Goal: Task Accomplishment & Management: Manage account settings

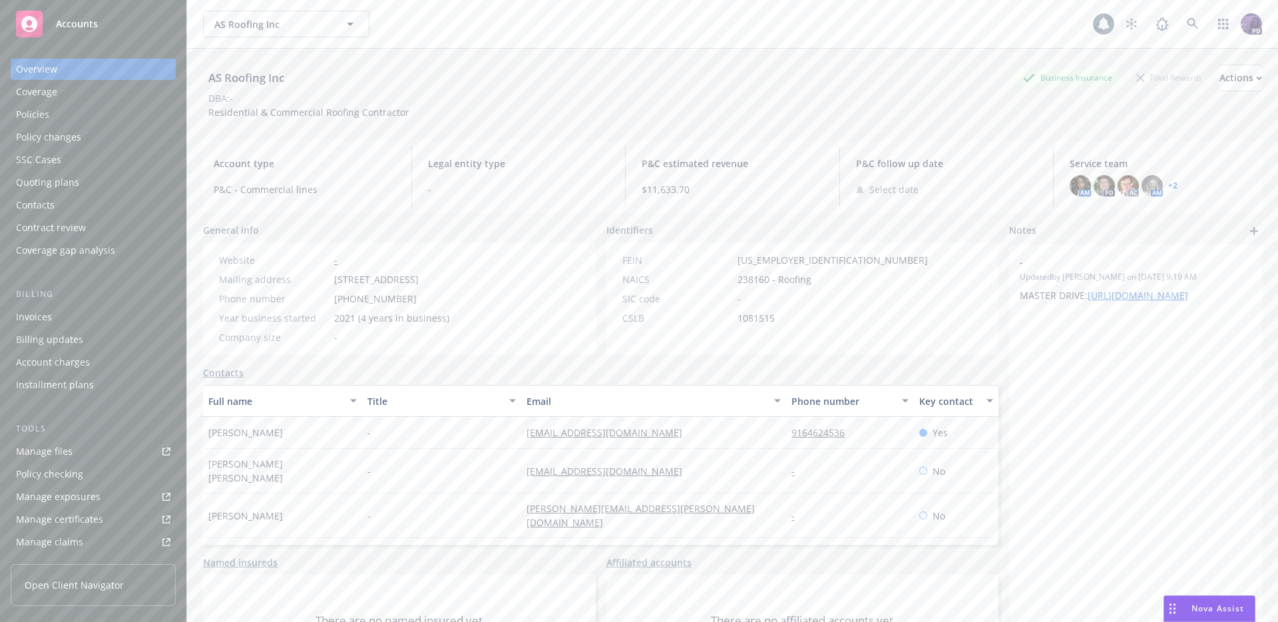
click at [497, 18] on div "AS Roofing Inc AS Roofing Inc" at bounding box center [648, 24] width 890 height 27
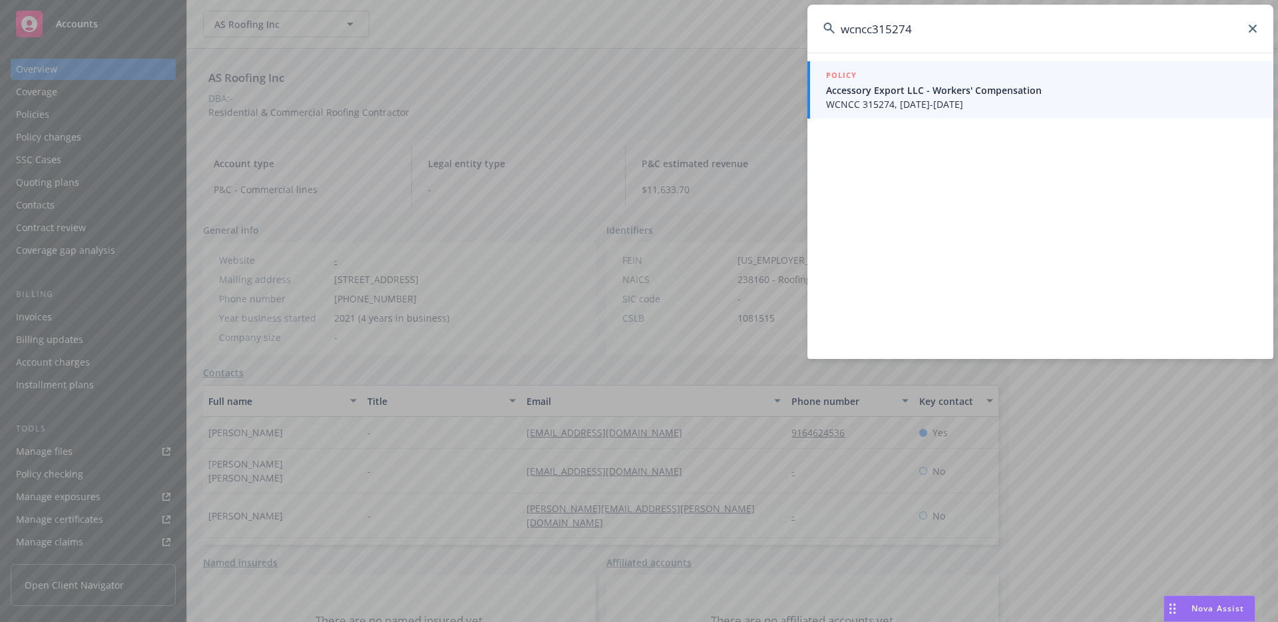
type input "wcncc315274"
click at [872, 97] on span "WCNCC 315274, [DATE]-[DATE]" at bounding box center [1041, 104] width 431 height 14
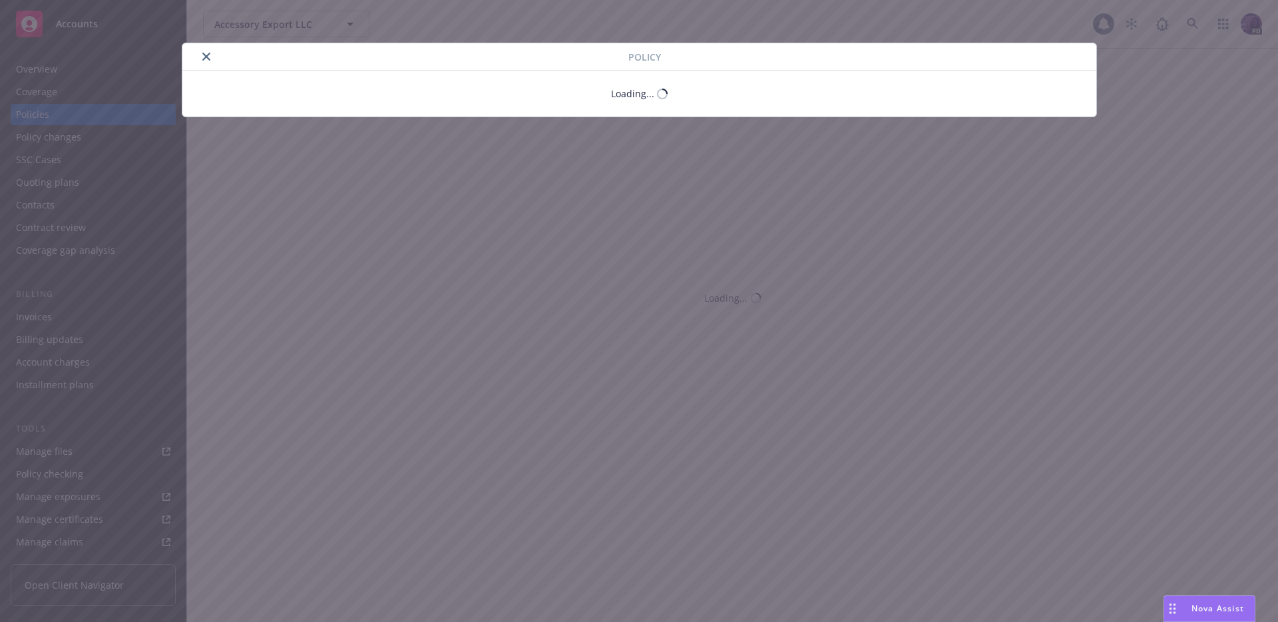
click at [83, 140] on div "Policy Loading..." at bounding box center [639, 311] width 1278 height 622
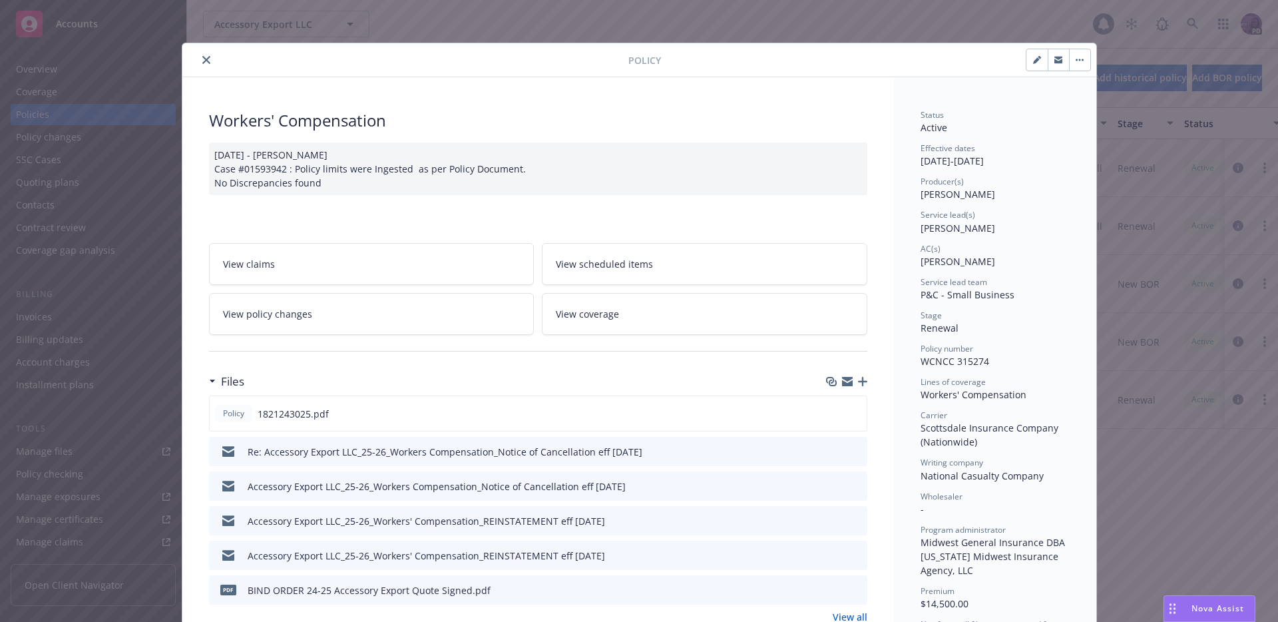
click at [75, 138] on div "Policy Workers' Compensation [DATE] - [PERSON_NAME] Case #01593942 : Policy lim…" at bounding box center [639, 311] width 1278 height 622
click at [200, 65] on button "close" at bounding box center [206, 60] width 16 height 16
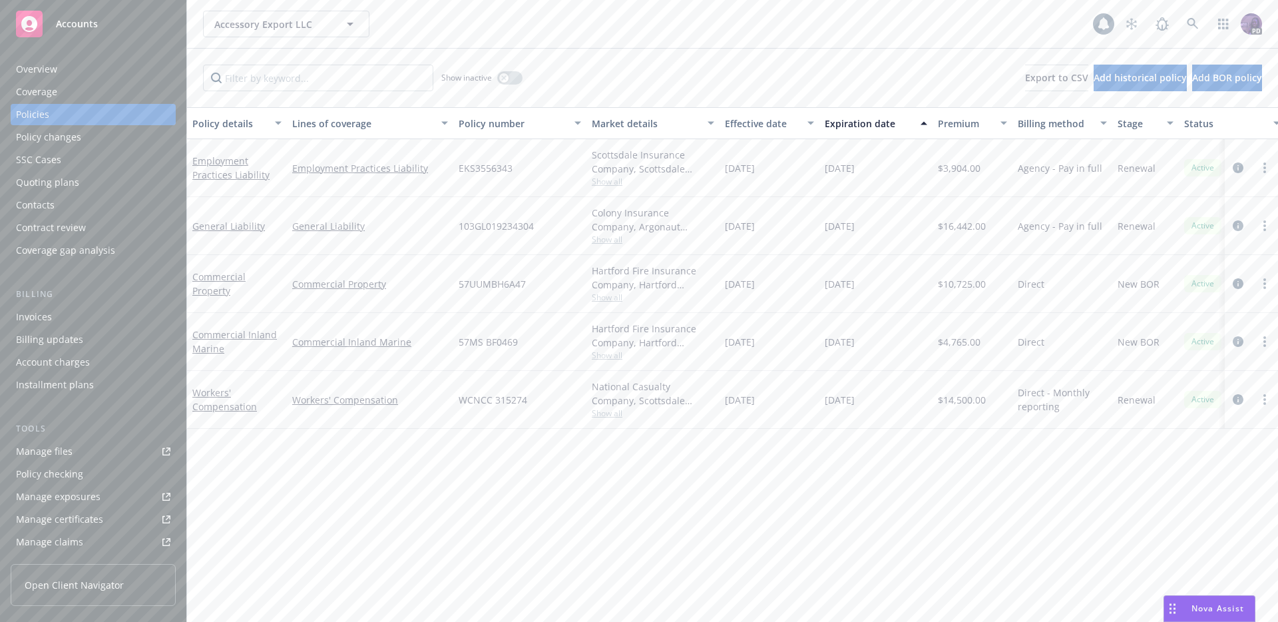
click at [87, 138] on div "Policy changes" at bounding box center [93, 136] width 154 height 21
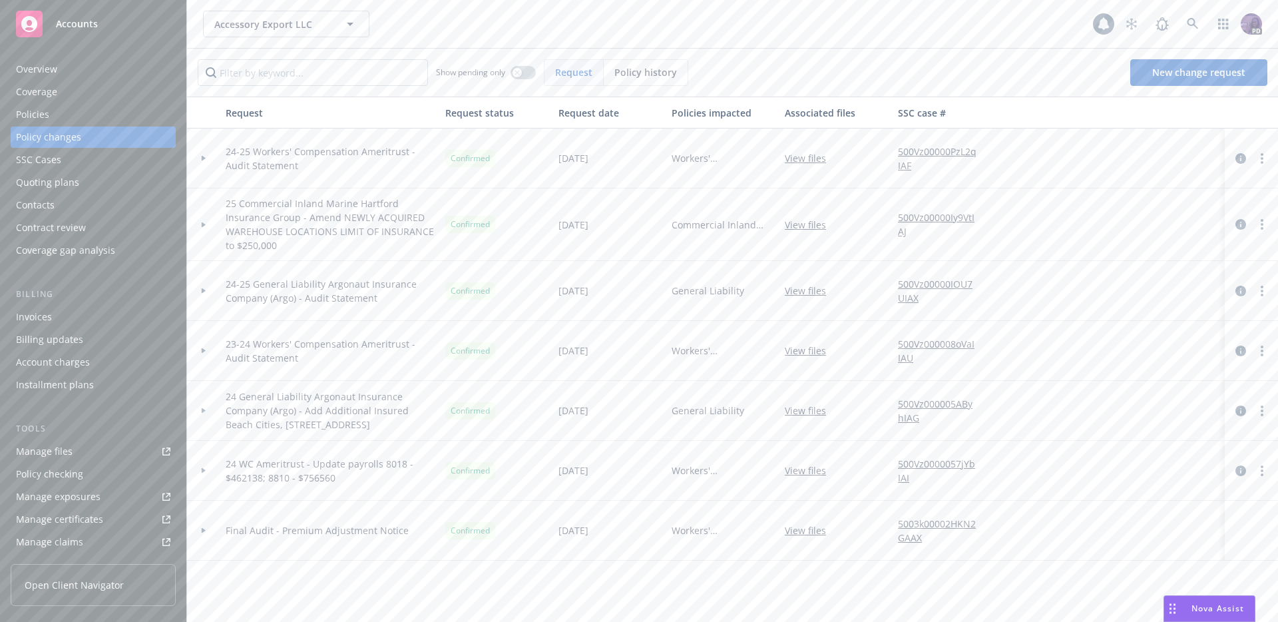
click at [624, 85] on div "Policy history" at bounding box center [646, 72] width 84 height 25
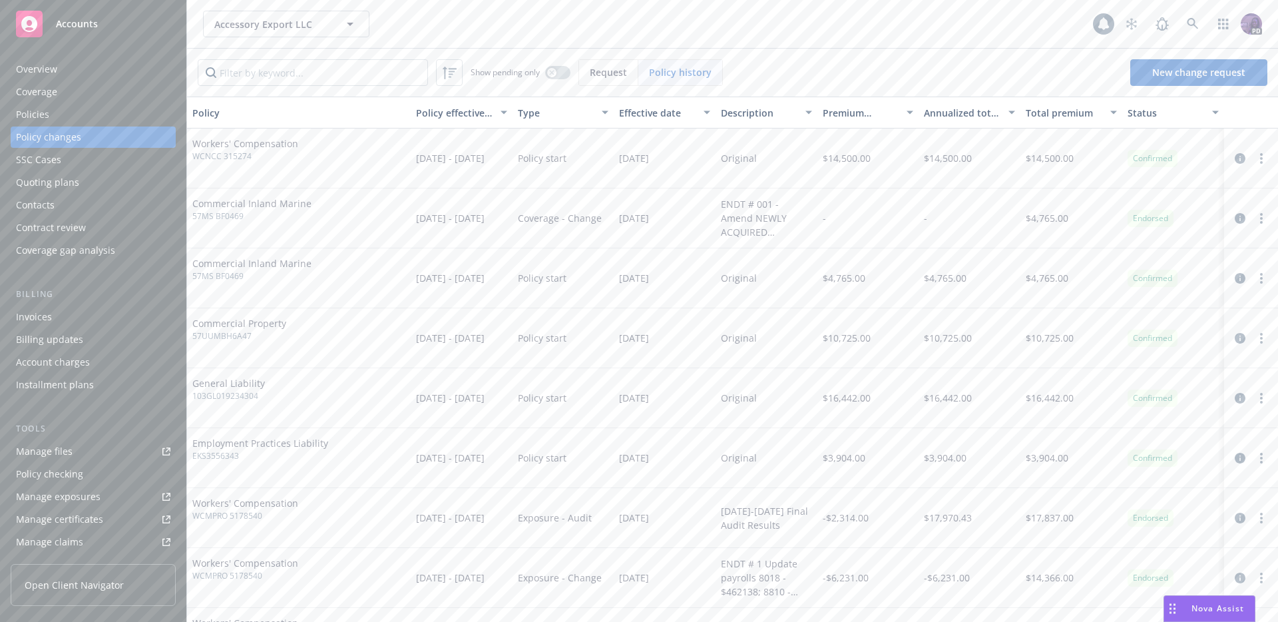
click at [101, 73] on div "Overview" at bounding box center [93, 69] width 154 height 21
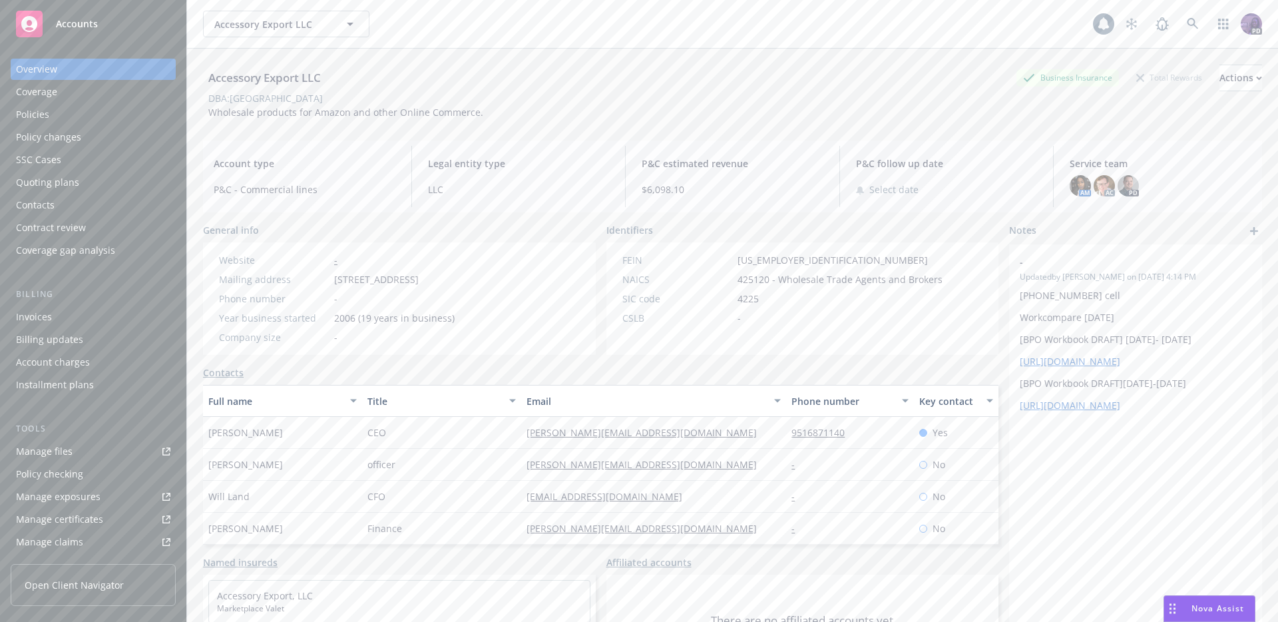
click at [459, 31] on div "Accessory Export LLC Accessory Export LLC" at bounding box center [648, 24] width 890 height 27
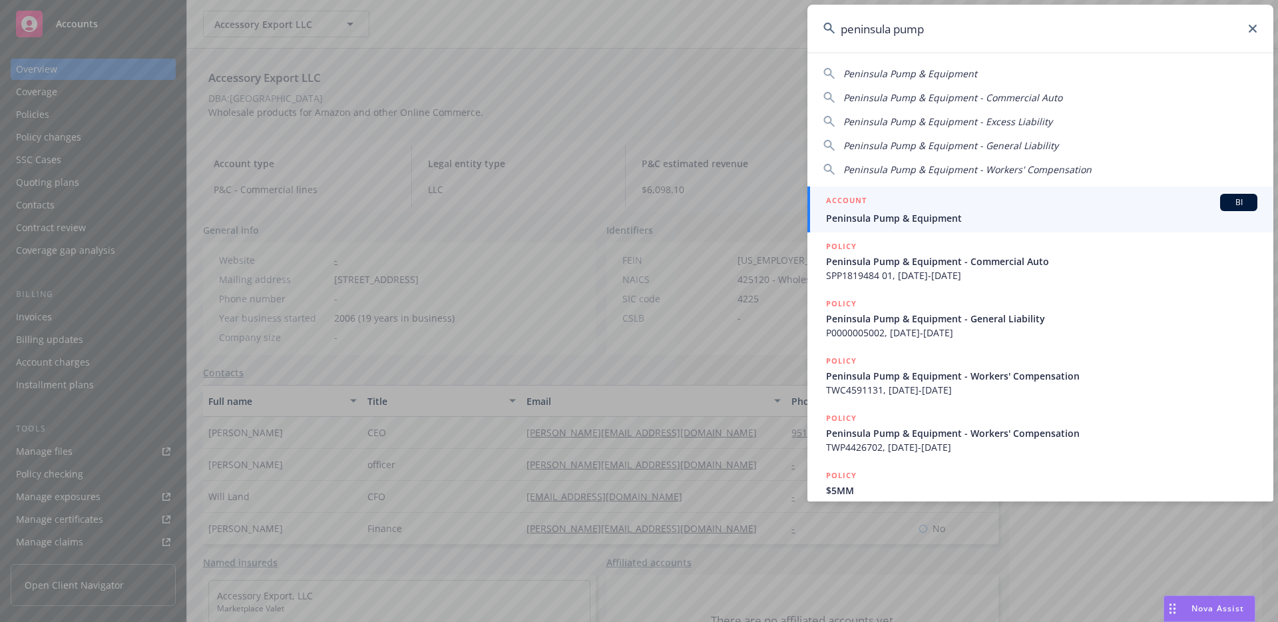
type input "peninsula pump"
click at [964, 220] on span "Peninsula Pump & Equipment" at bounding box center [1041, 218] width 431 height 14
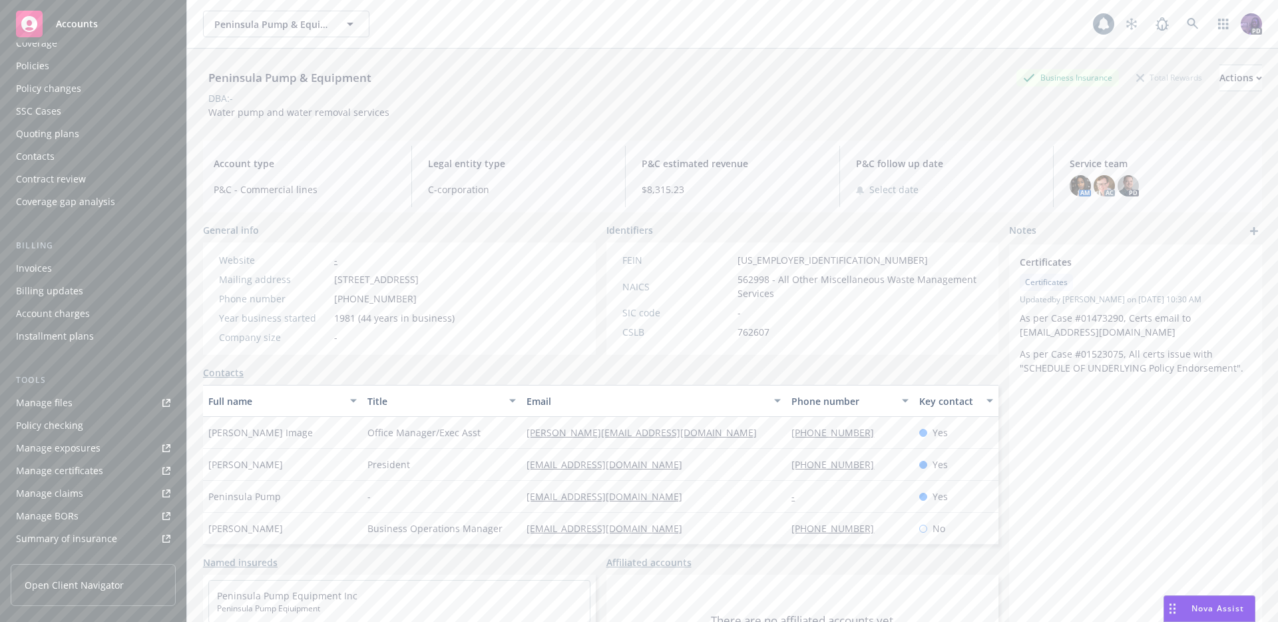
scroll to position [48, 0]
click at [75, 153] on div "Contacts" at bounding box center [93, 156] width 154 height 21
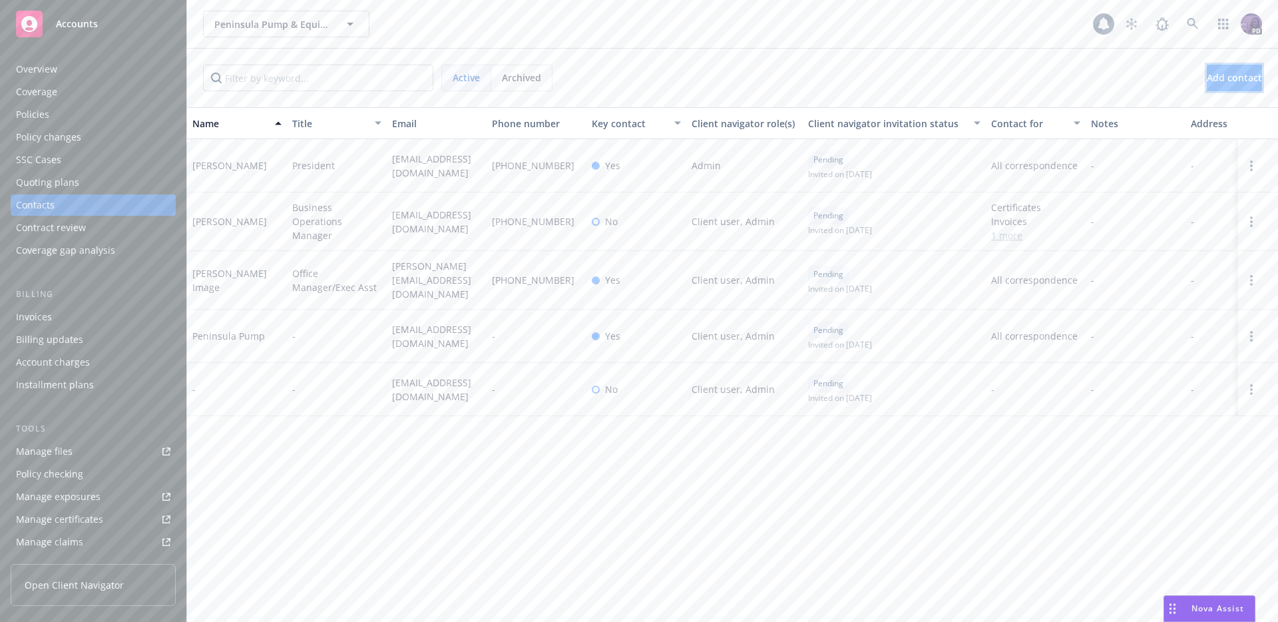
click at [1207, 83] on button "Add contact" at bounding box center [1234, 78] width 55 height 27
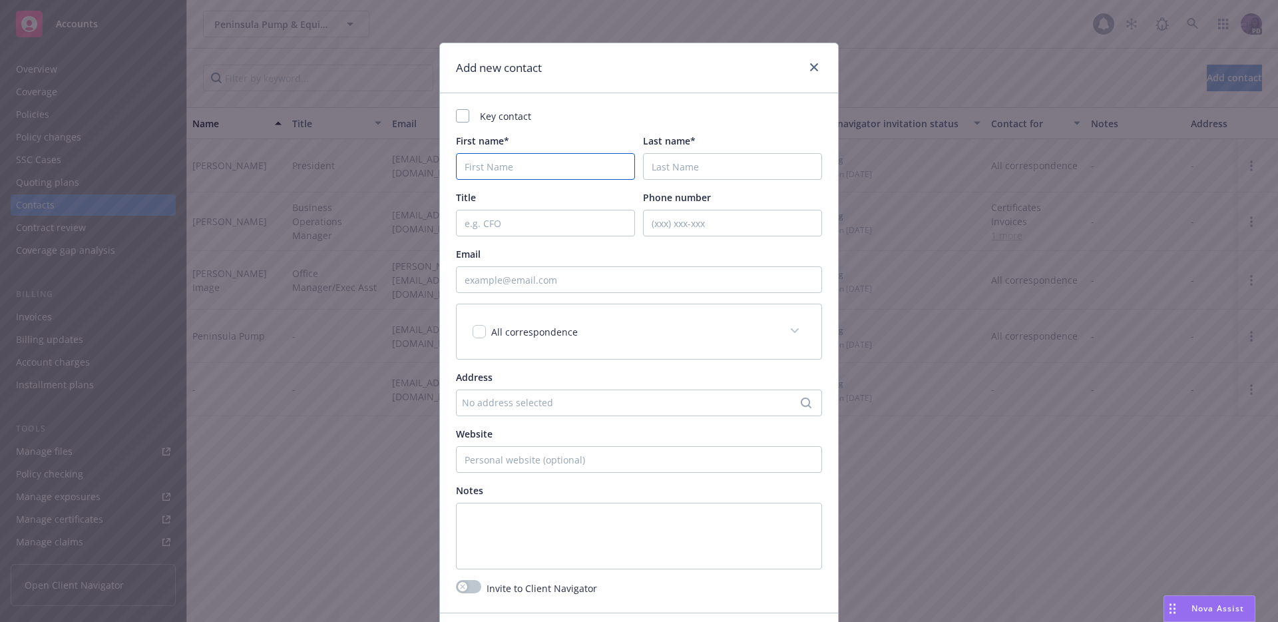
click at [529, 172] on input "First name*" at bounding box center [545, 166] width 179 height 27
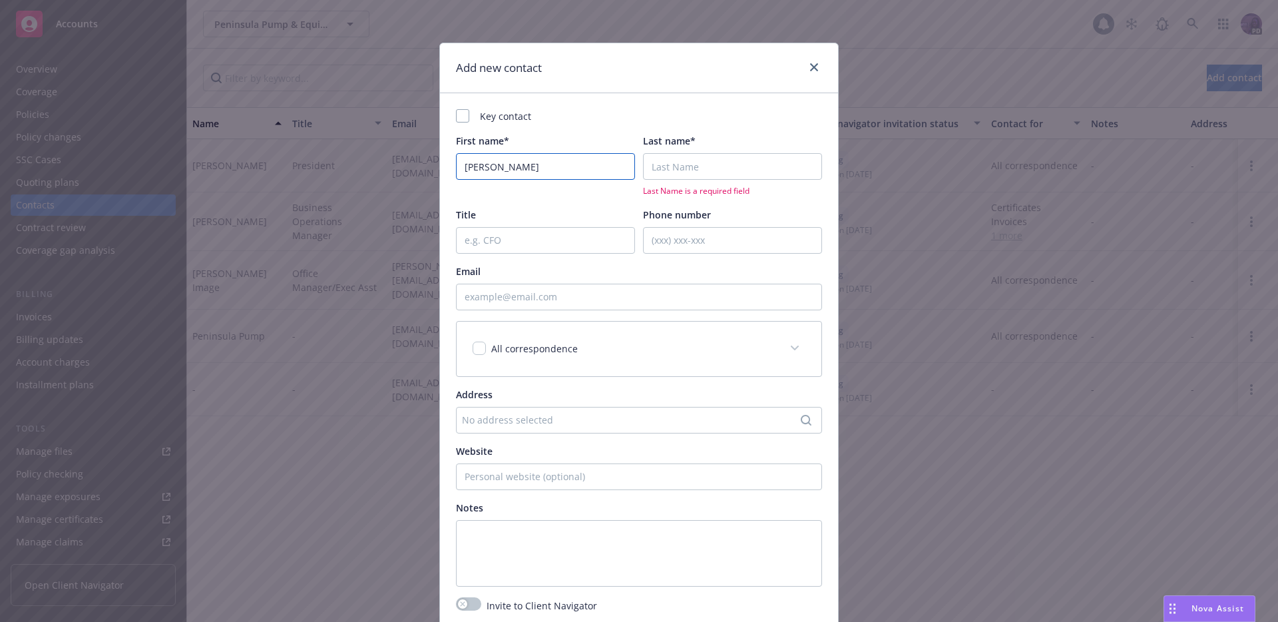
type input "[PERSON_NAME]"
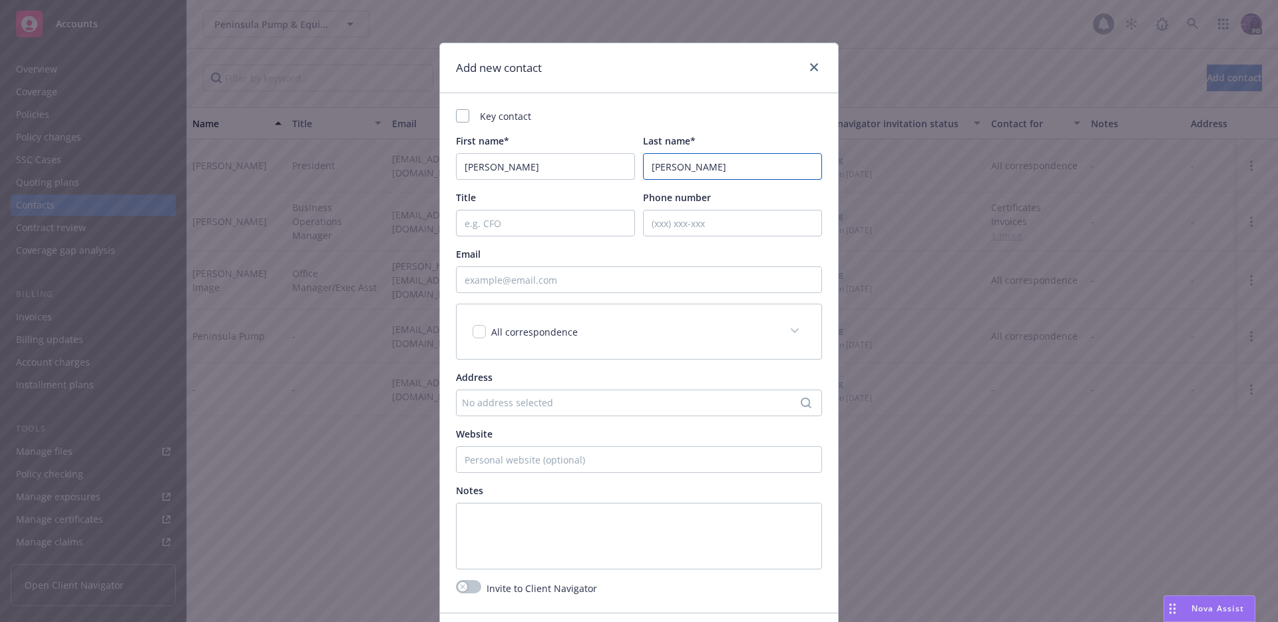
type input "[PERSON_NAME]"
click at [588, 222] on input "Title" at bounding box center [545, 223] width 179 height 27
type input "Admin"
click at [551, 274] on input "Email" at bounding box center [639, 279] width 366 height 27
click at [791, 331] on icon at bounding box center [795, 330] width 8 height 5
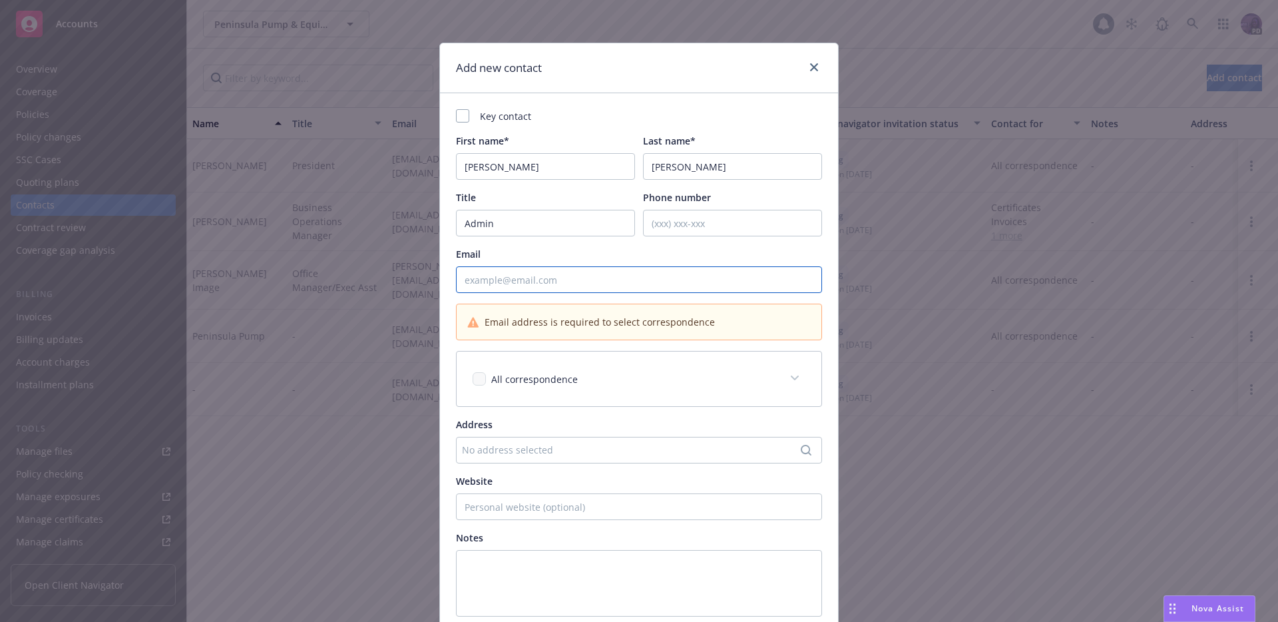
click at [577, 275] on input "Email" at bounding box center [639, 279] width 366 height 27
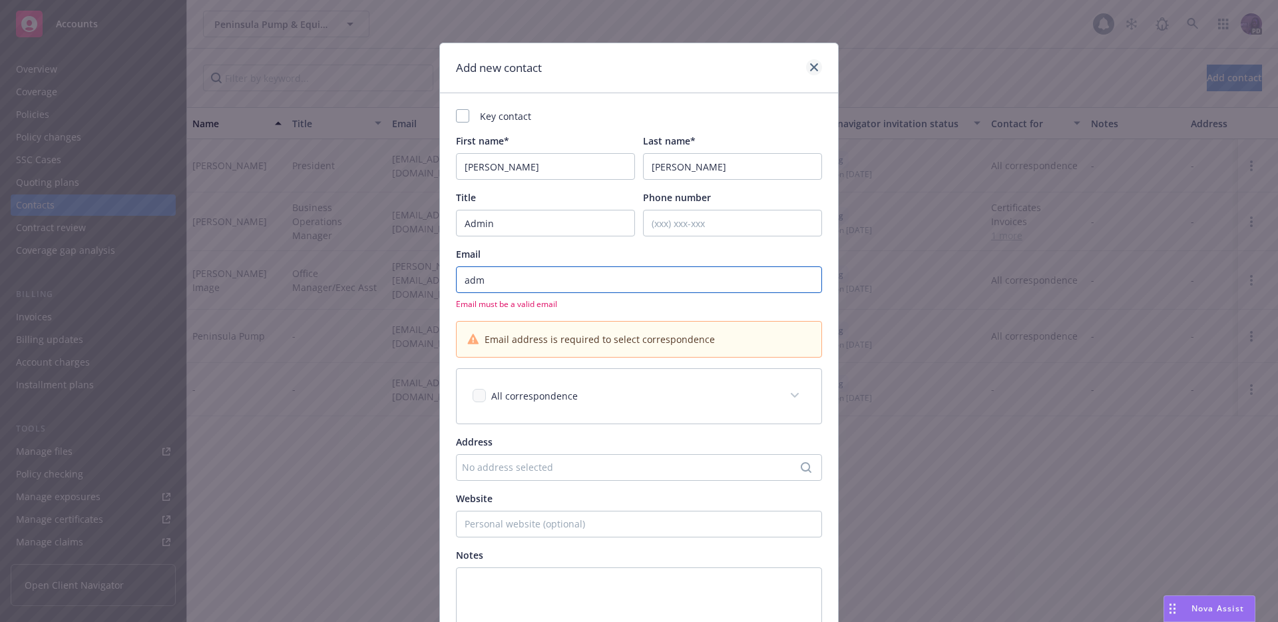
type input "adm"
click at [810, 65] on icon "close" at bounding box center [814, 67] width 8 height 8
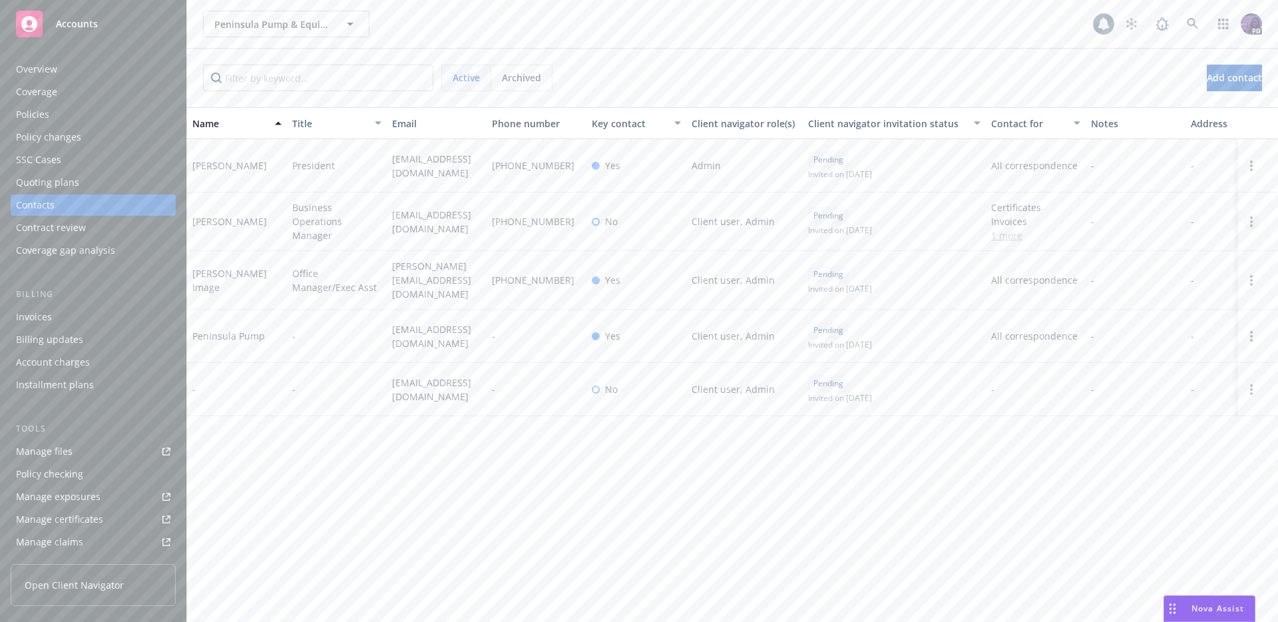
click at [1254, 219] on link "Open options" at bounding box center [1251, 222] width 16 height 16
click at [1199, 126] on link "Edit contact" at bounding box center [1189, 120] width 103 height 27
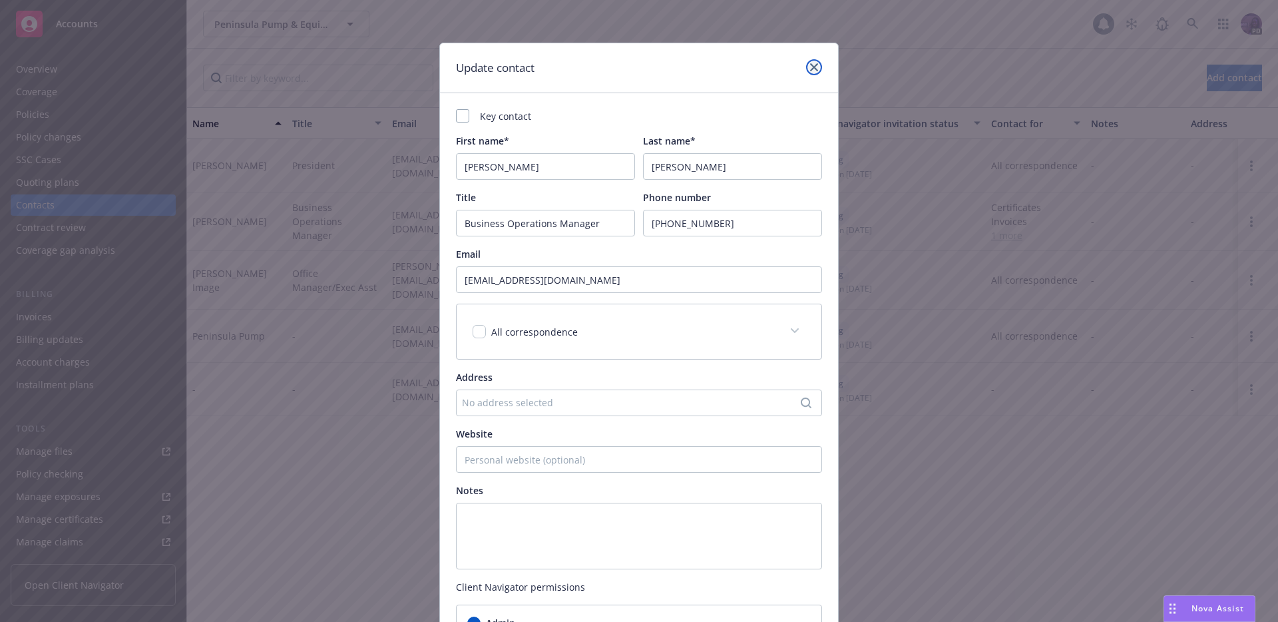
click at [810, 71] on icon "close" at bounding box center [814, 67] width 8 height 8
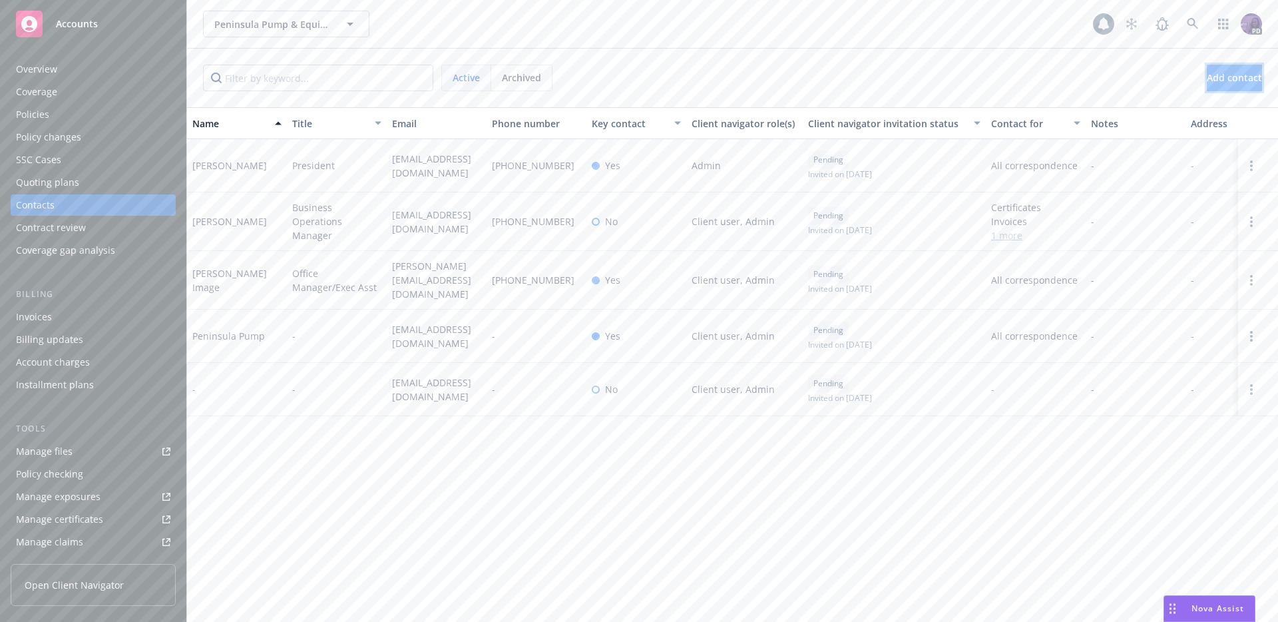
click at [1207, 76] on span "Add contact" at bounding box center [1234, 77] width 55 height 13
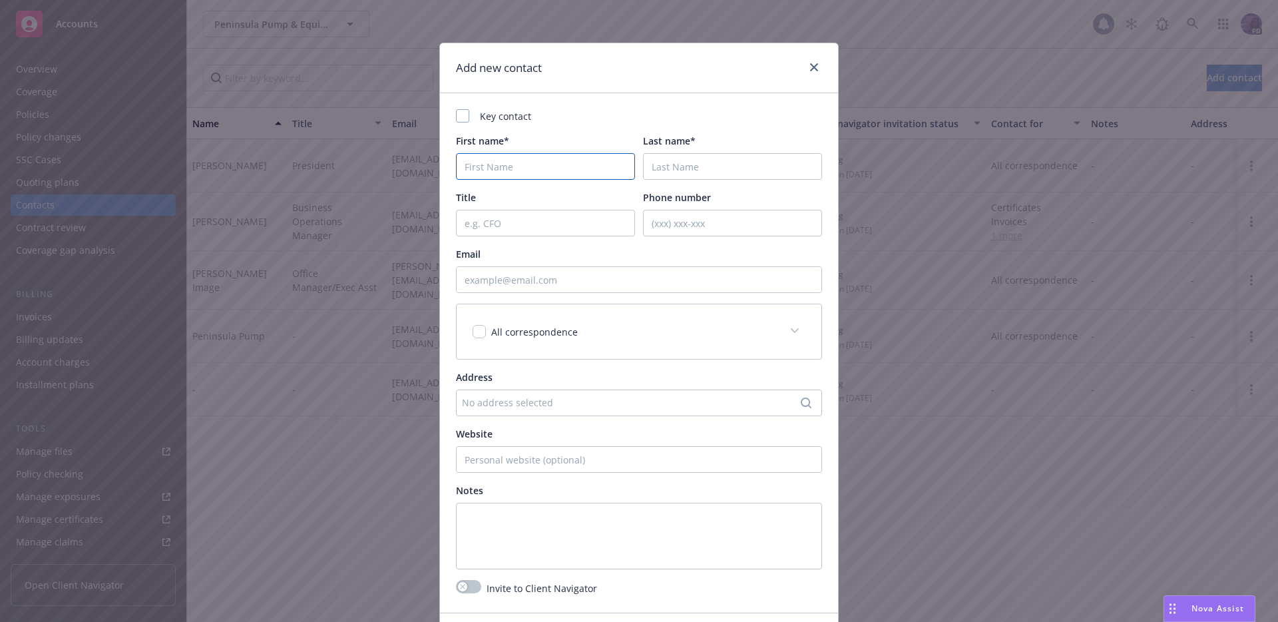
click at [526, 173] on input "First name*" at bounding box center [545, 166] width 179 height 27
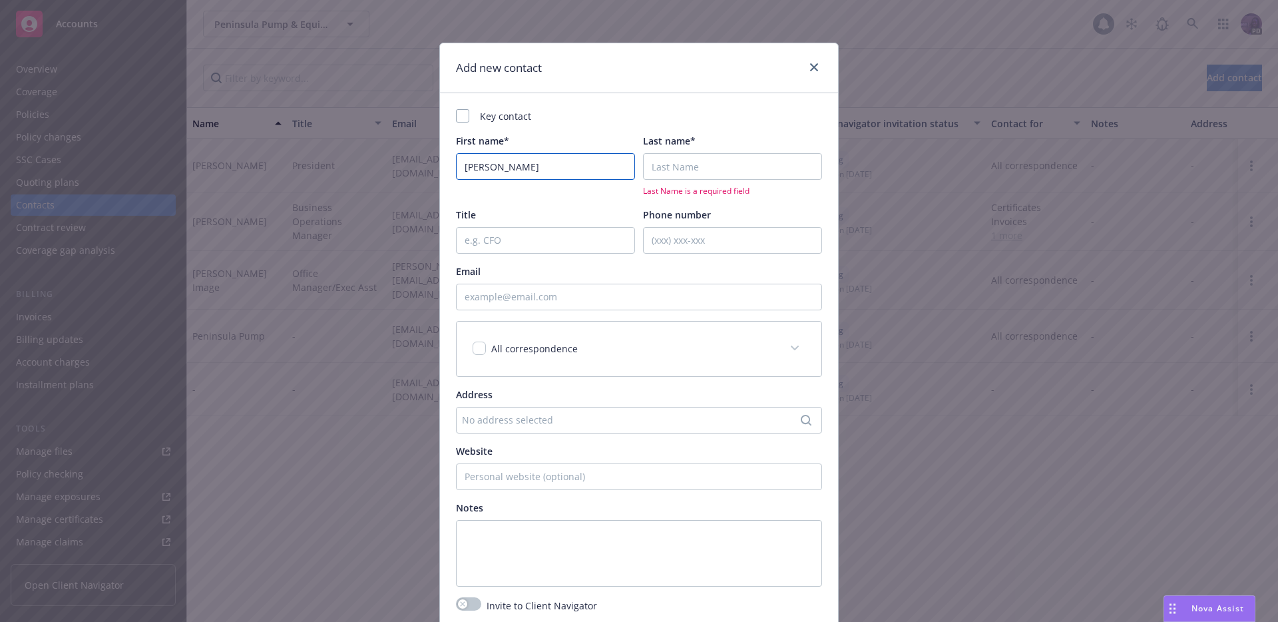
type input "[PERSON_NAME]"
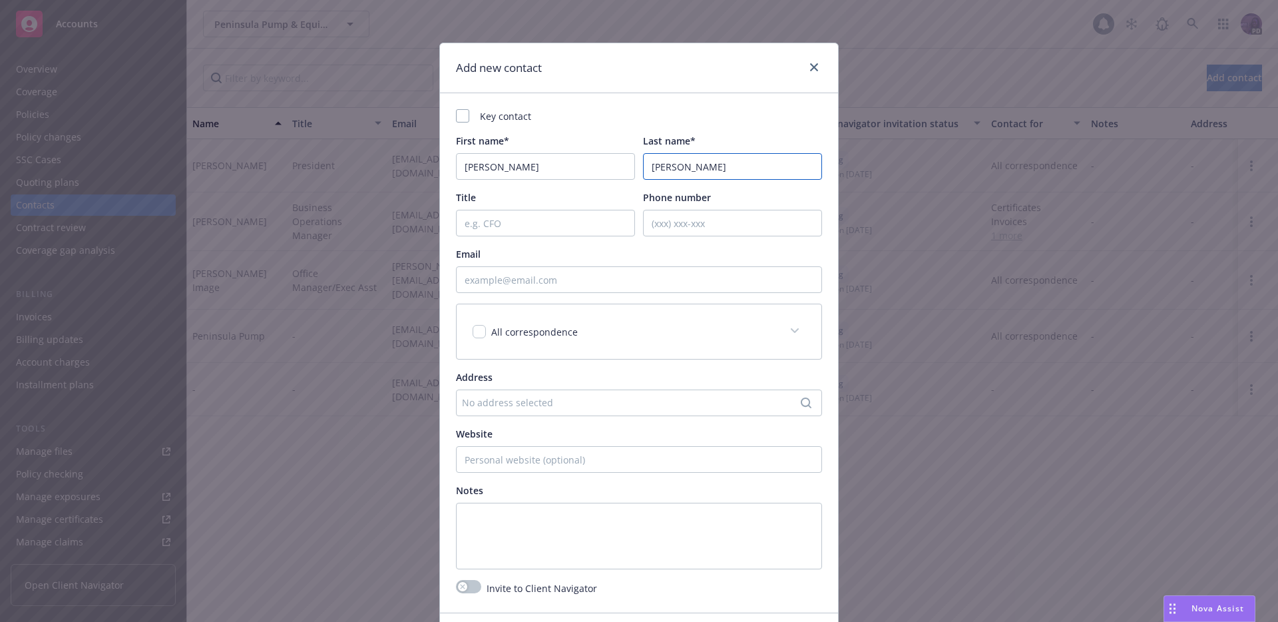
type input "[PERSON_NAME]"
type input "Admin"
click at [552, 275] on input "Email" at bounding box center [639, 279] width 366 height 27
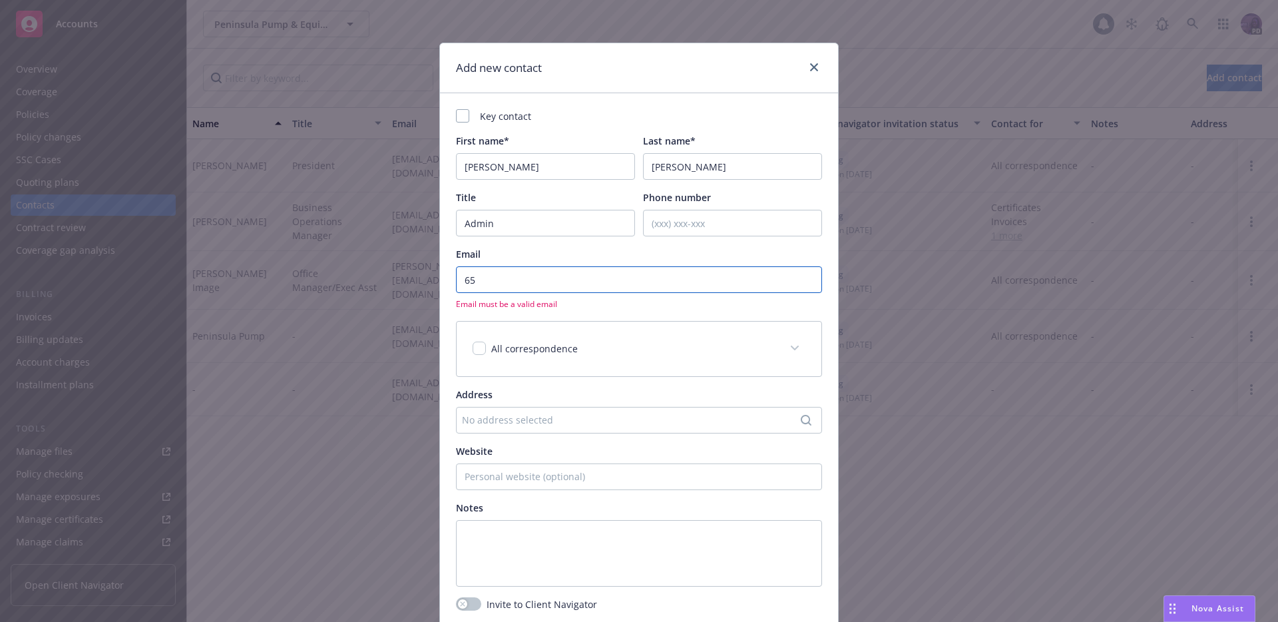
type input "6"
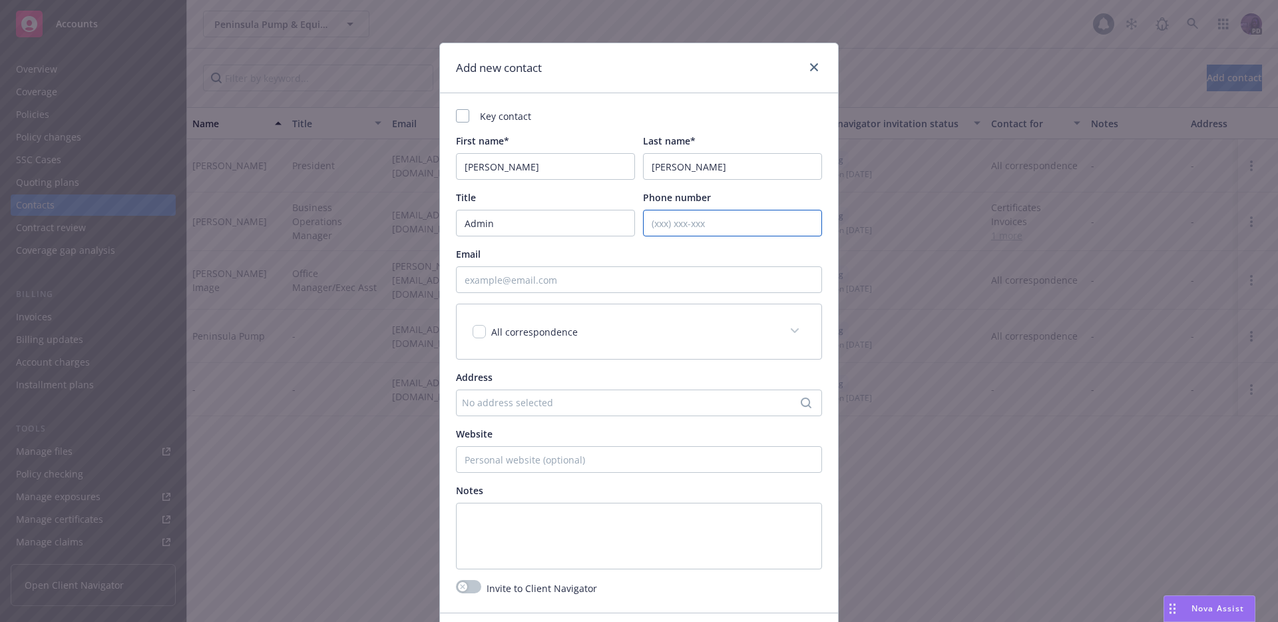
click at [677, 221] on input "Phone number" at bounding box center [732, 223] width 179 height 27
type input "6503431940"
click at [667, 323] on div "All correspondence" at bounding box center [639, 331] width 365 height 55
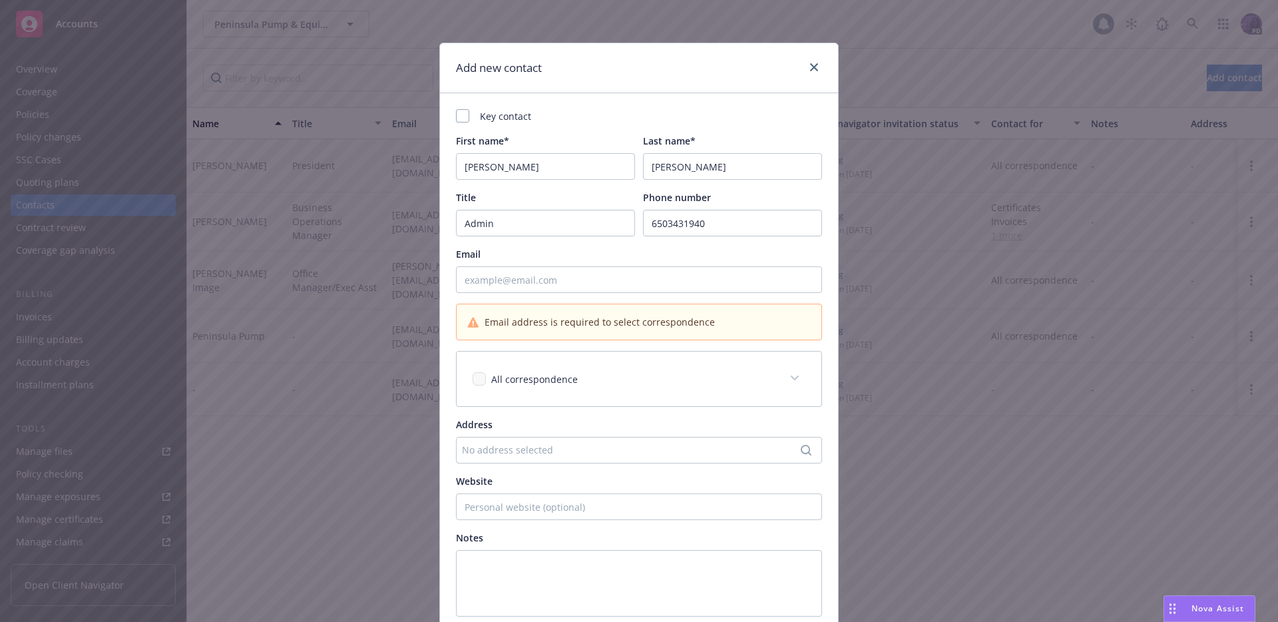
click at [644, 366] on div "All correspondence" at bounding box center [639, 378] width 365 height 55
click at [586, 290] on input "Email" at bounding box center [639, 279] width 366 height 27
click at [810, 66] on icon "close" at bounding box center [814, 67] width 8 height 8
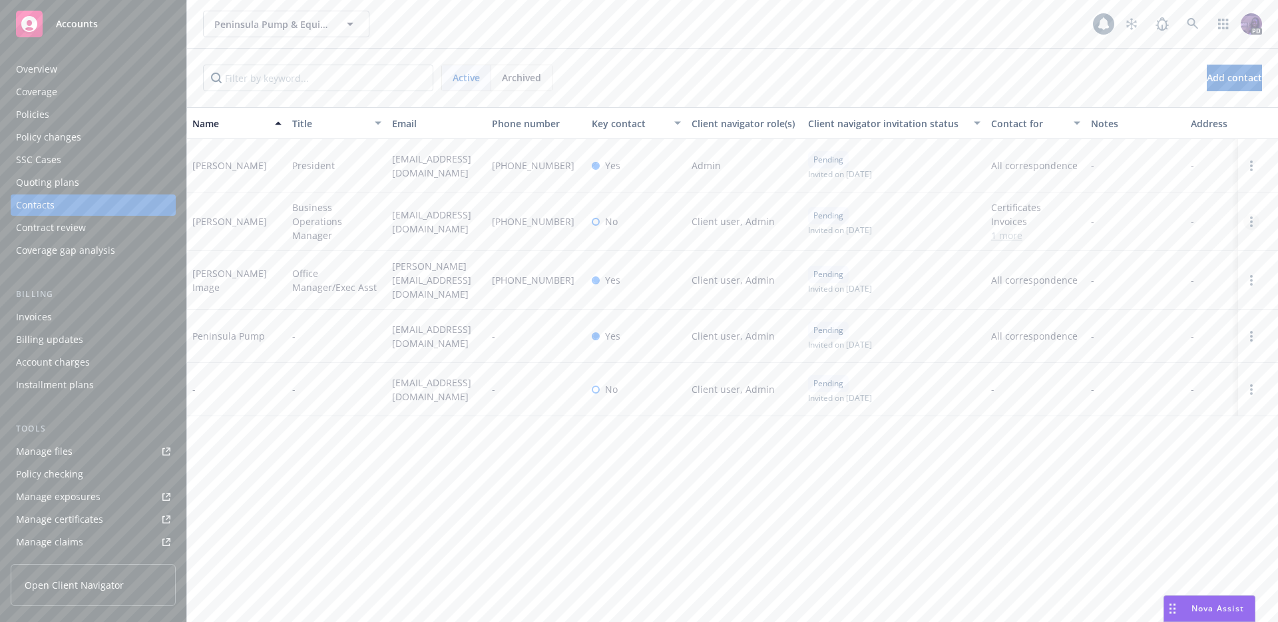
click at [1250, 221] on circle "Open options" at bounding box center [1251, 221] width 3 height 3
click at [1203, 152] on link "Resend invite" at bounding box center [1189, 147] width 103 height 27
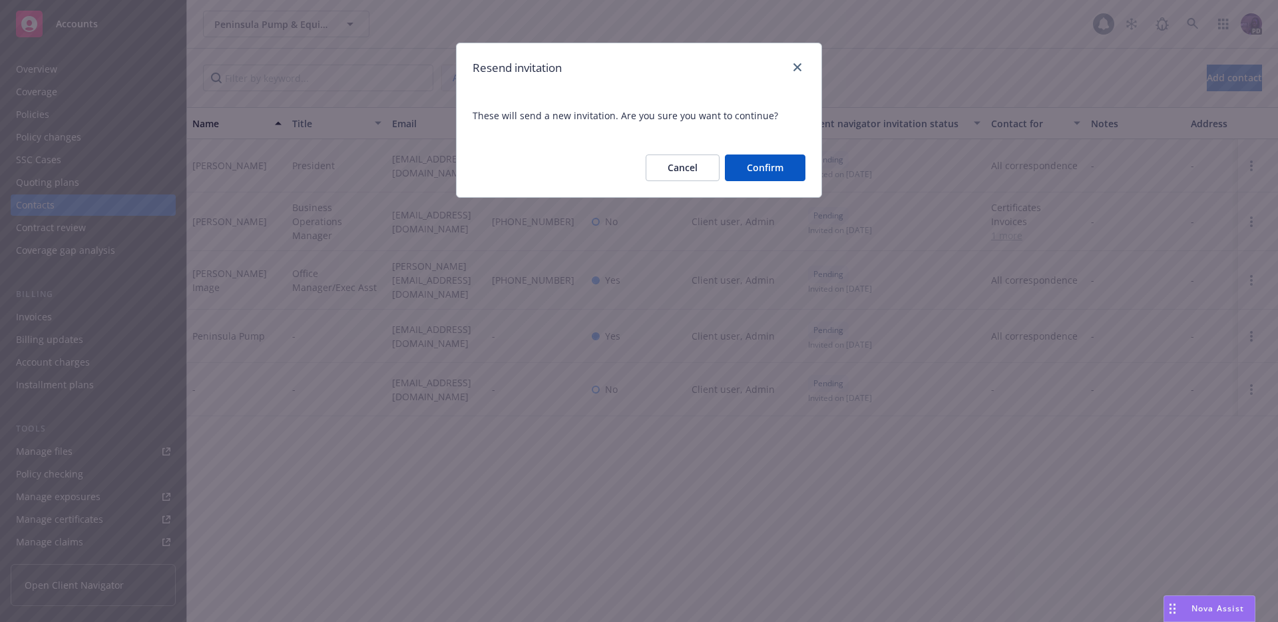
click at [774, 176] on button "Confirm" at bounding box center [765, 167] width 81 height 27
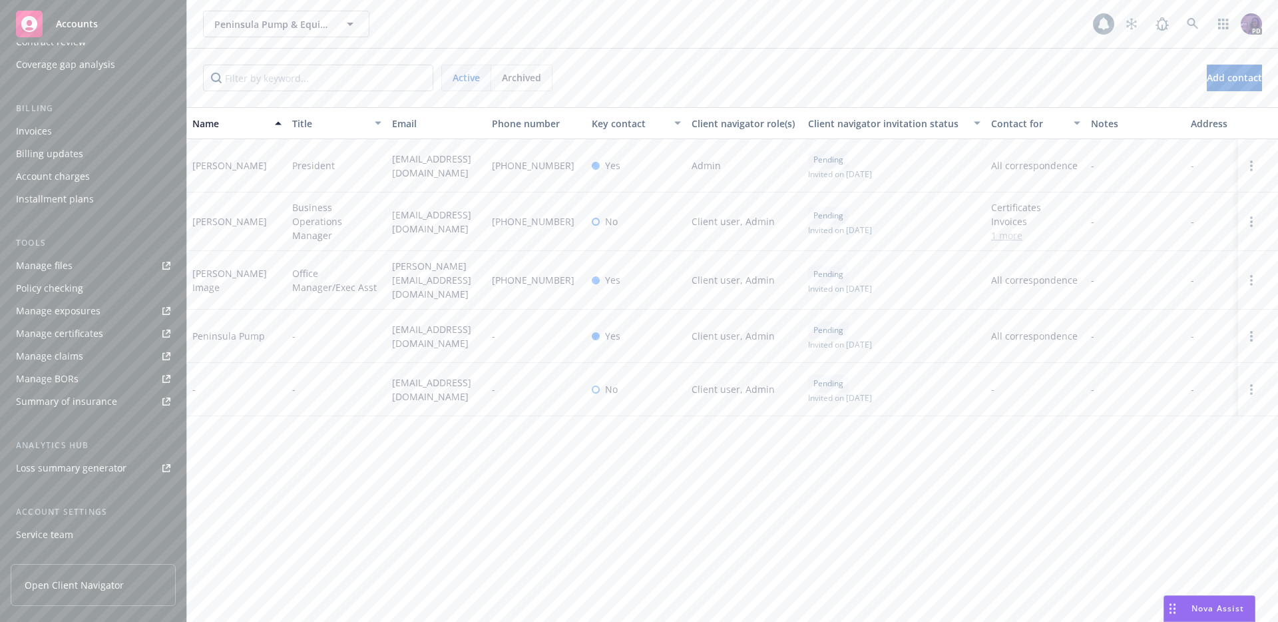
scroll to position [268, 0]
click at [62, 546] on div "Client access" at bounding box center [45, 542] width 58 height 21
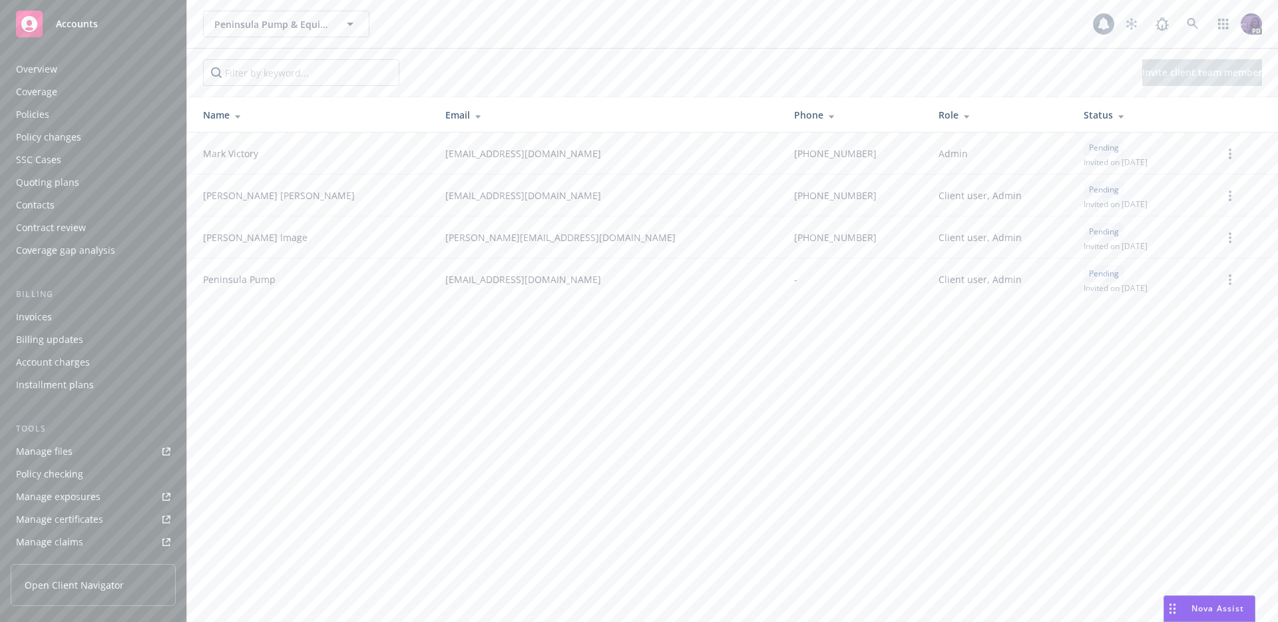
scroll to position [268, 0]
click at [73, 520] on div "Client features" at bounding box center [49, 519] width 66 height 21
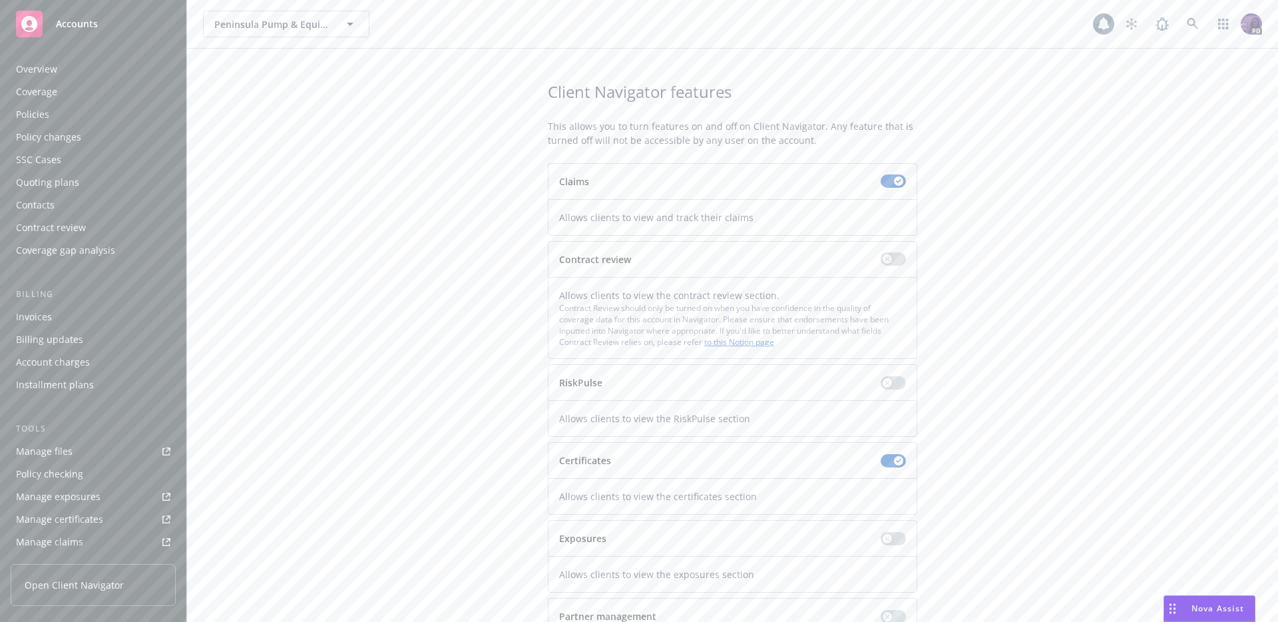
scroll to position [268, 0]
click at [889, 538] on button "button" at bounding box center [892, 538] width 25 height 13
click at [270, 246] on div "Client Navigator features This allows you to turn features on and off on Client…" at bounding box center [732, 376] width 1059 height 590
click at [79, 69] on div "Overview" at bounding box center [93, 69] width 154 height 21
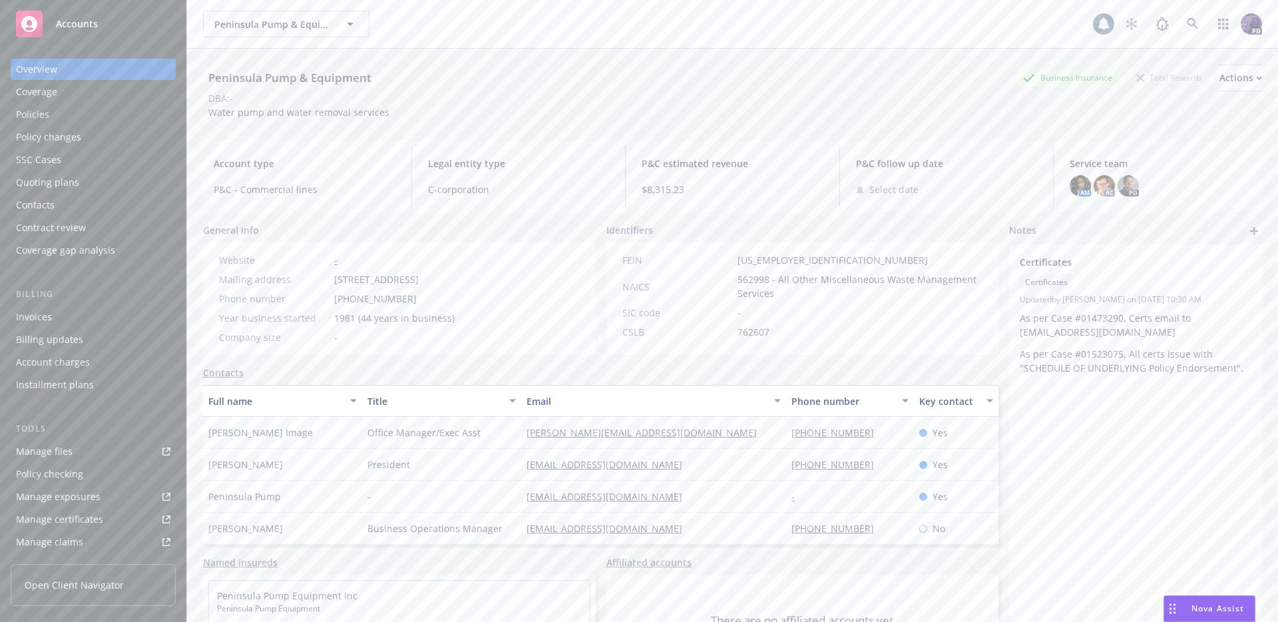
click at [91, 583] on span "Open Client Navigator" at bounding box center [74, 585] width 99 height 14
click at [118, 108] on div "Policies" at bounding box center [93, 114] width 154 height 21
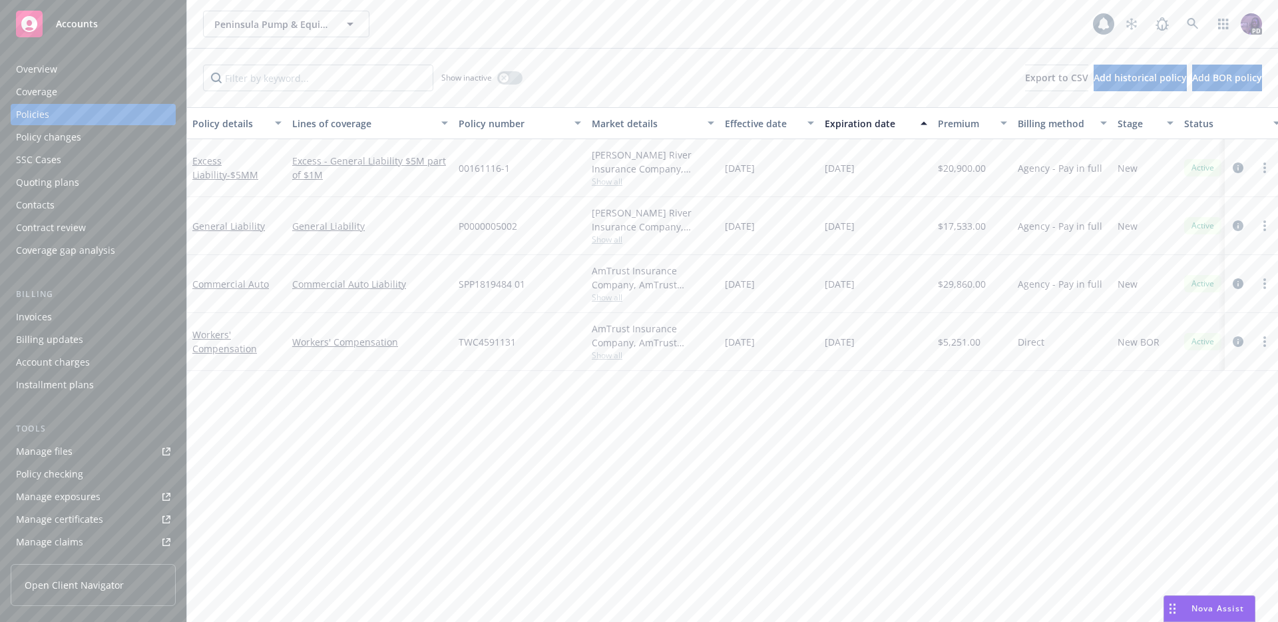
click at [608, 295] on span "Show all" at bounding box center [653, 296] width 122 height 11
click at [609, 178] on span "Show all" at bounding box center [653, 181] width 122 height 11
click at [617, 371] on div "Policy details Lines of coverage Policy number Market details Effective date Ex…" at bounding box center [732, 364] width 1091 height 514
click at [612, 360] on span "Show all" at bounding box center [653, 354] width 122 height 11
click at [616, 299] on span "Show all" at bounding box center [653, 296] width 122 height 11
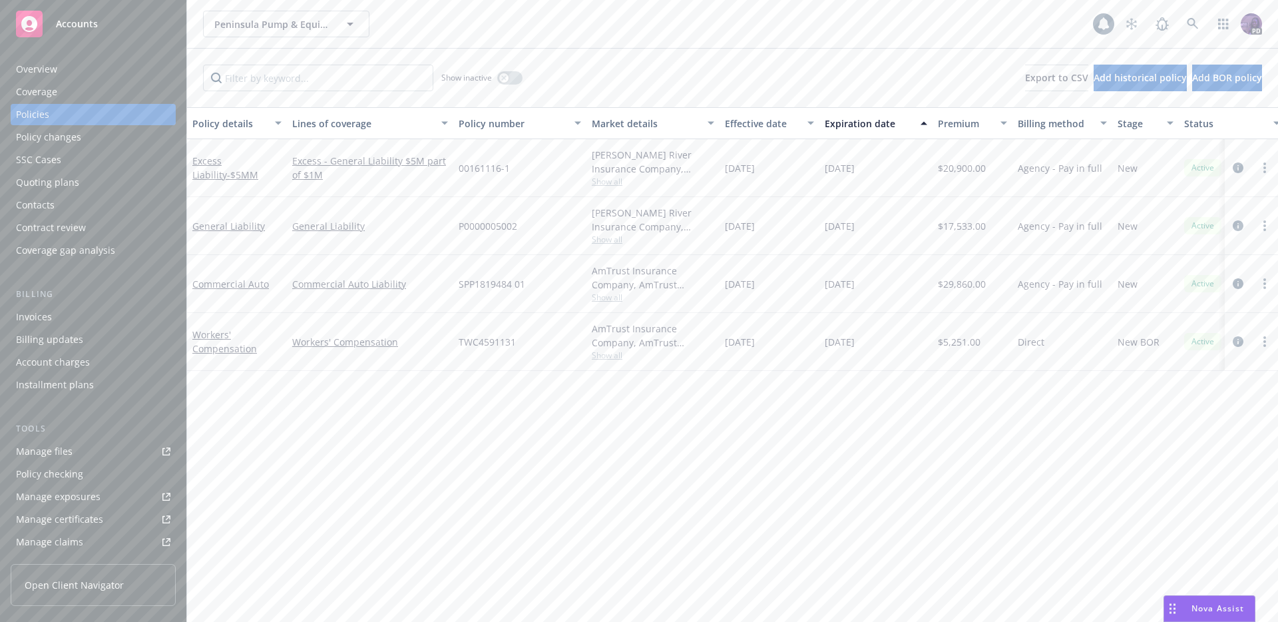
click at [886, 346] on div "[DATE]" at bounding box center [875, 342] width 113 height 58
click at [63, 307] on div "Manage claims" at bounding box center [49, 309] width 67 height 21
click at [514, 340] on span "TWC4591131" at bounding box center [487, 342] width 57 height 14
drag, startPoint x: 510, startPoint y: 345, endPoint x: 463, endPoint y: 345, distance: 46.6
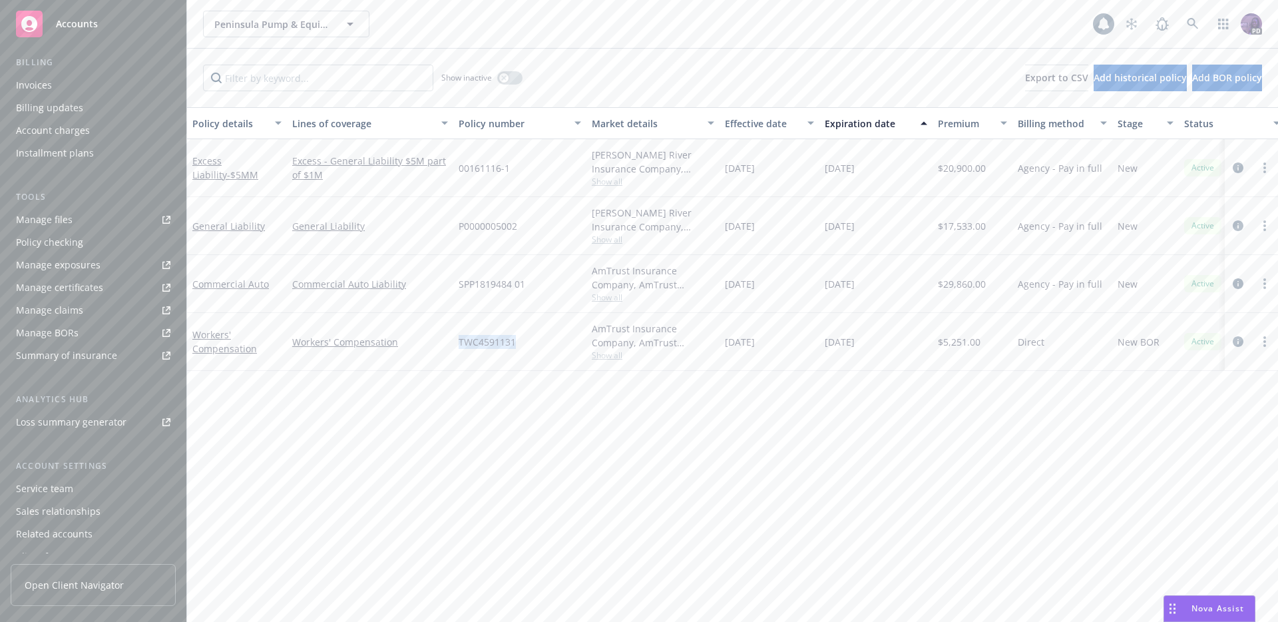
click at [456, 347] on div "TWC4591131" at bounding box center [519, 342] width 133 height 58
copy span "TWC4591131"
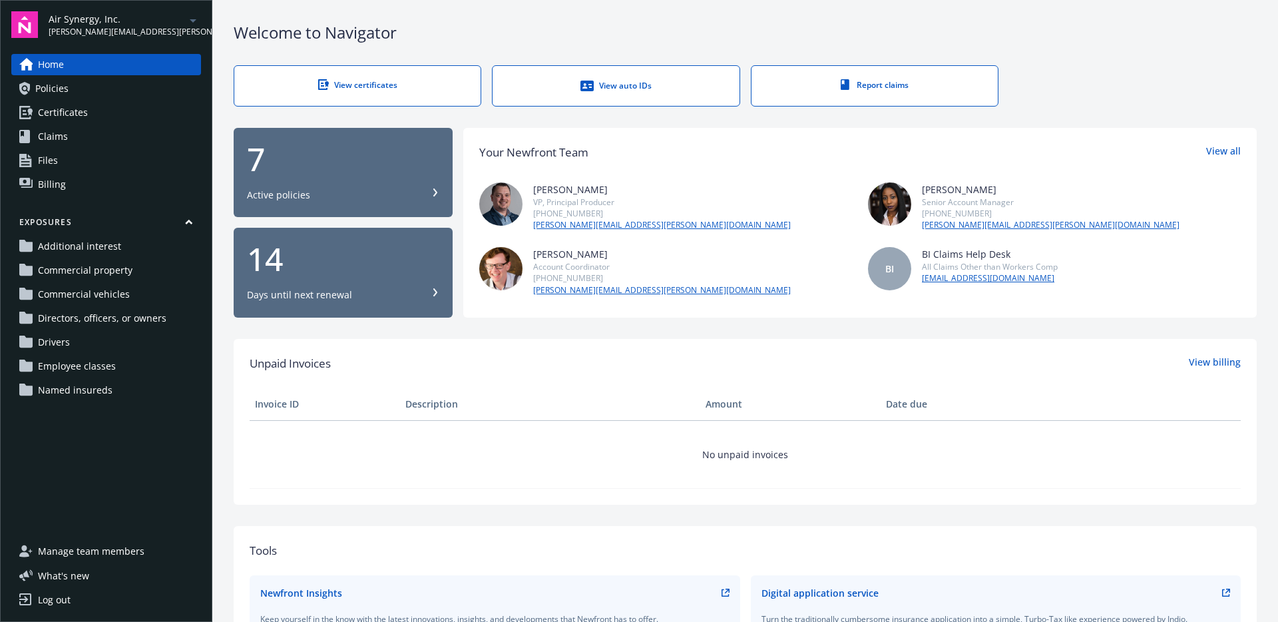
click at [102, 550] on span "Manage team members" at bounding box center [91, 550] width 106 height 21
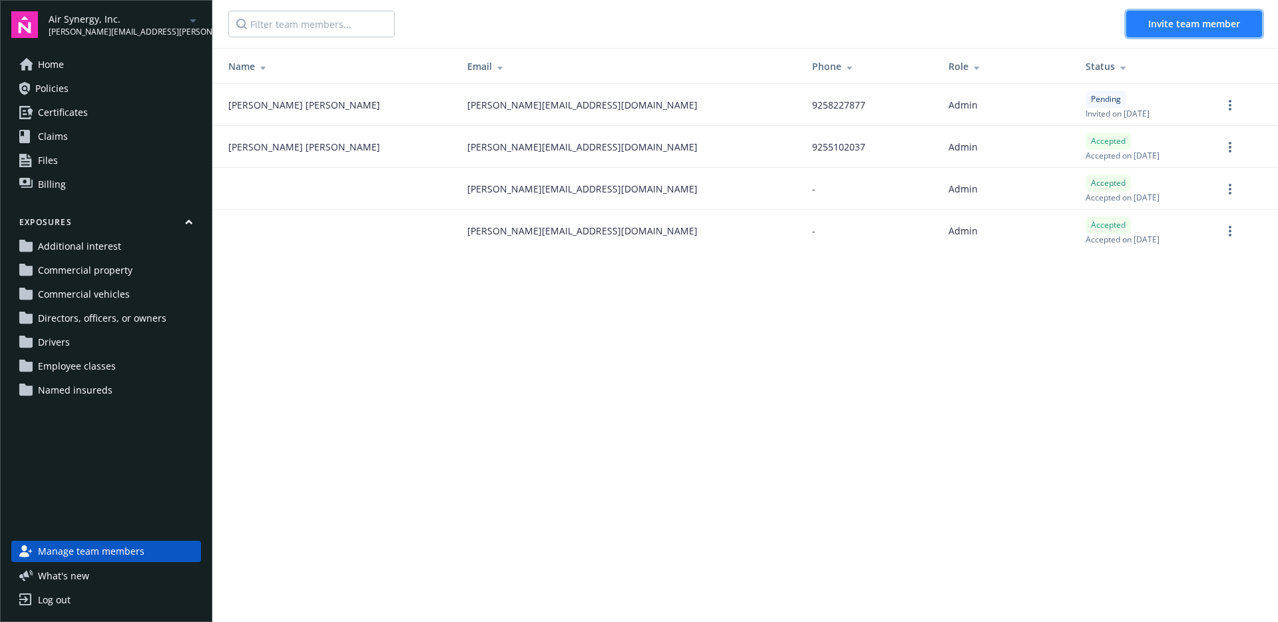
click at [1207, 25] on span "Invite team member" at bounding box center [1194, 23] width 92 height 13
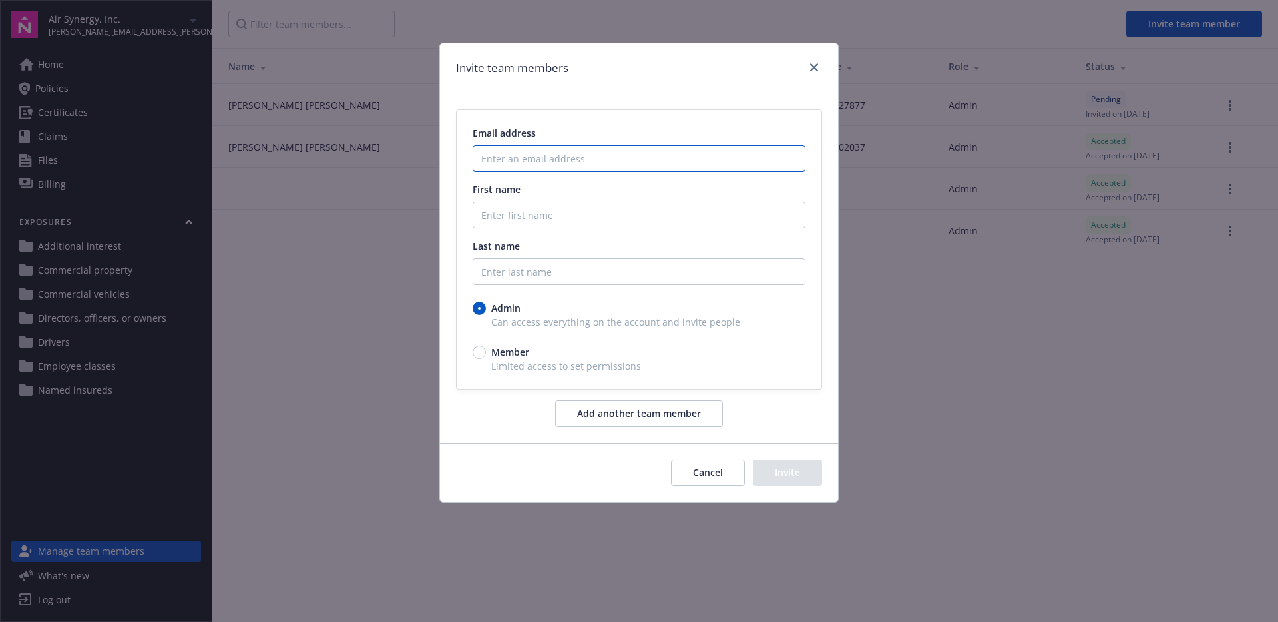
click at [624, 168] on input "Enter an email address" at bounding box center [639, 158] width 333 height 27
paste input "mailto:[PERSON_NAME][EMAIL_ADDRESS][DOMAIN_NAME]"
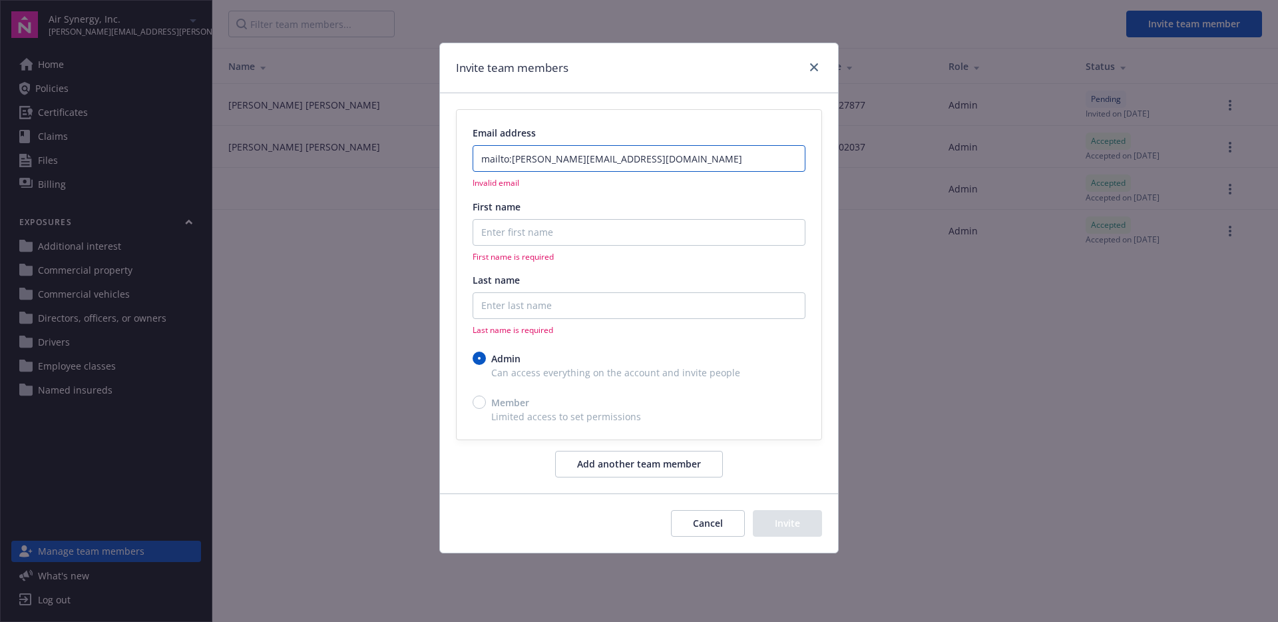
click at [511, 162] on input "mailto:martha@airsynergy.com" at bounding box center [639, 158] width 333 height 27
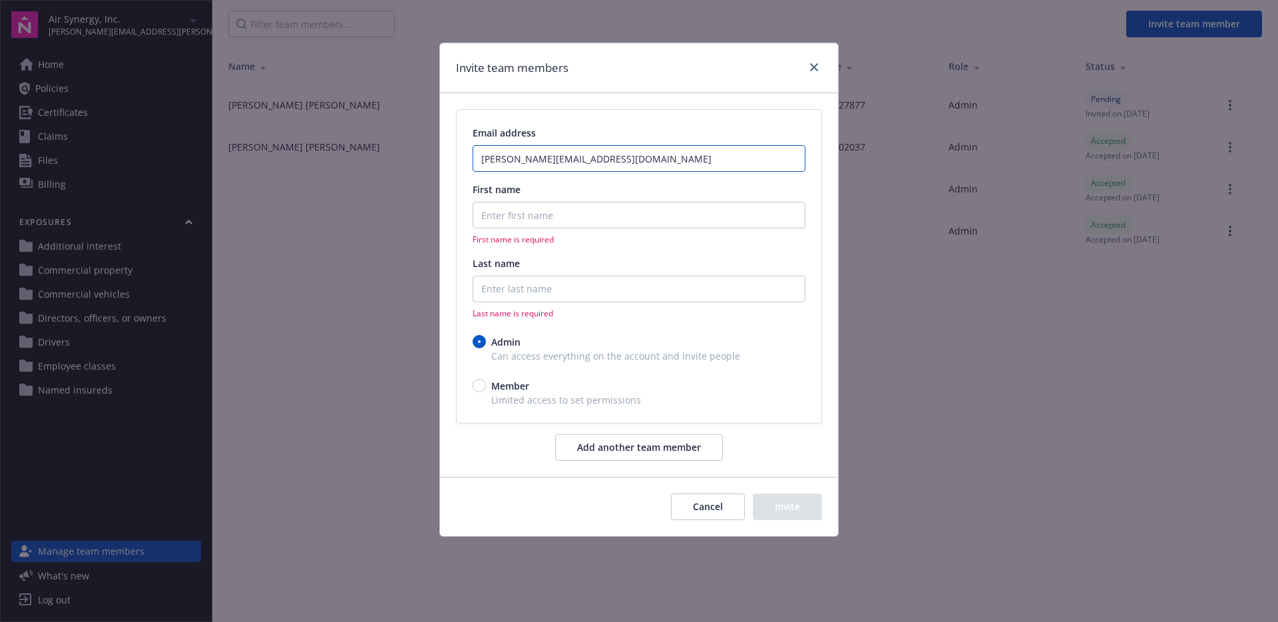
type input "martha@airsynergy.com"
click at [493, 208] on input "First name" at bounding box center [639, 215] width 333 height 27
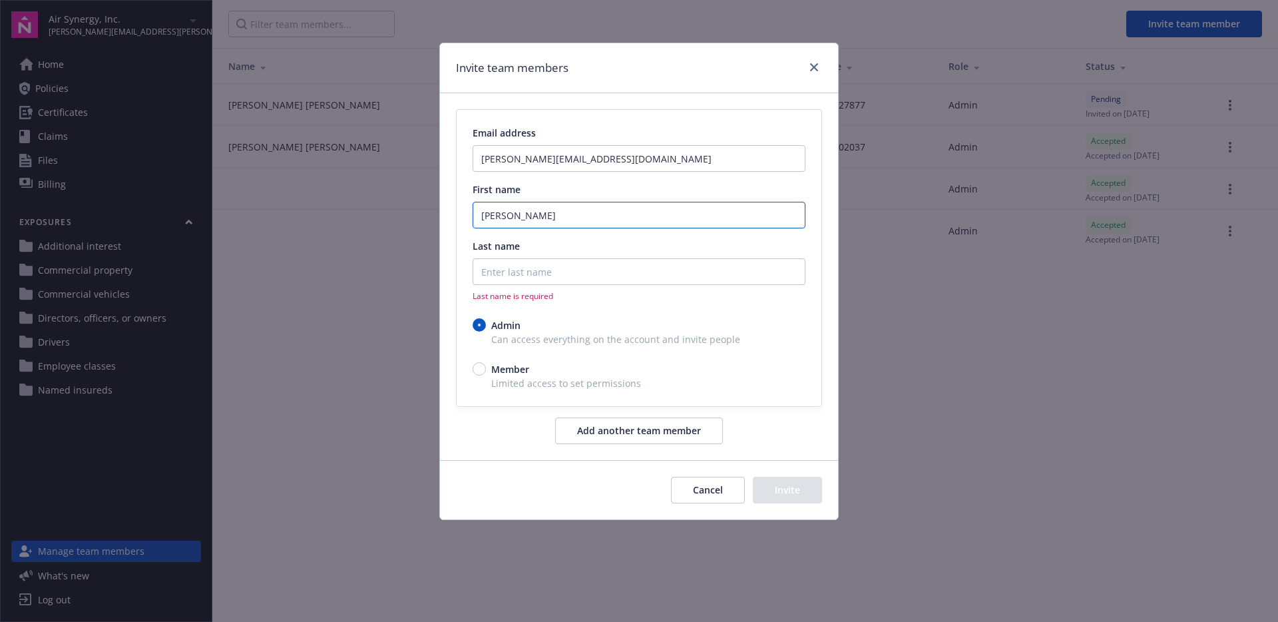
type input "Martha"
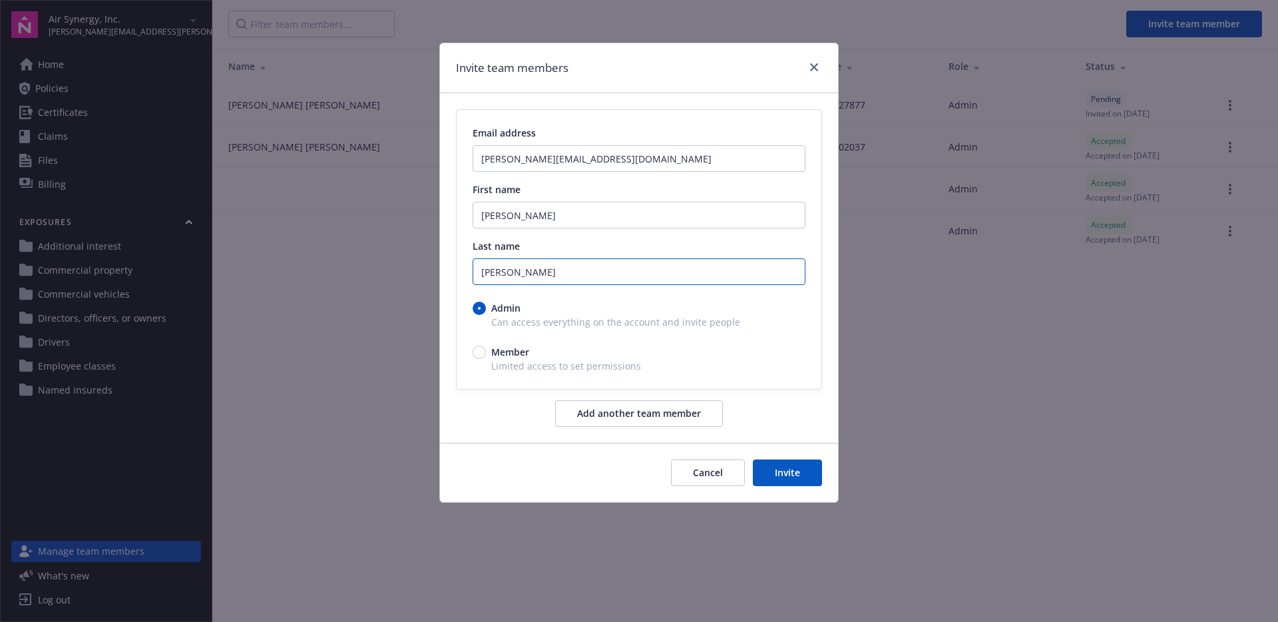
type input "Osterhoudt"
click at [807, 478] on button "Invite" at bounding box center [787, 472] width 69 height 27
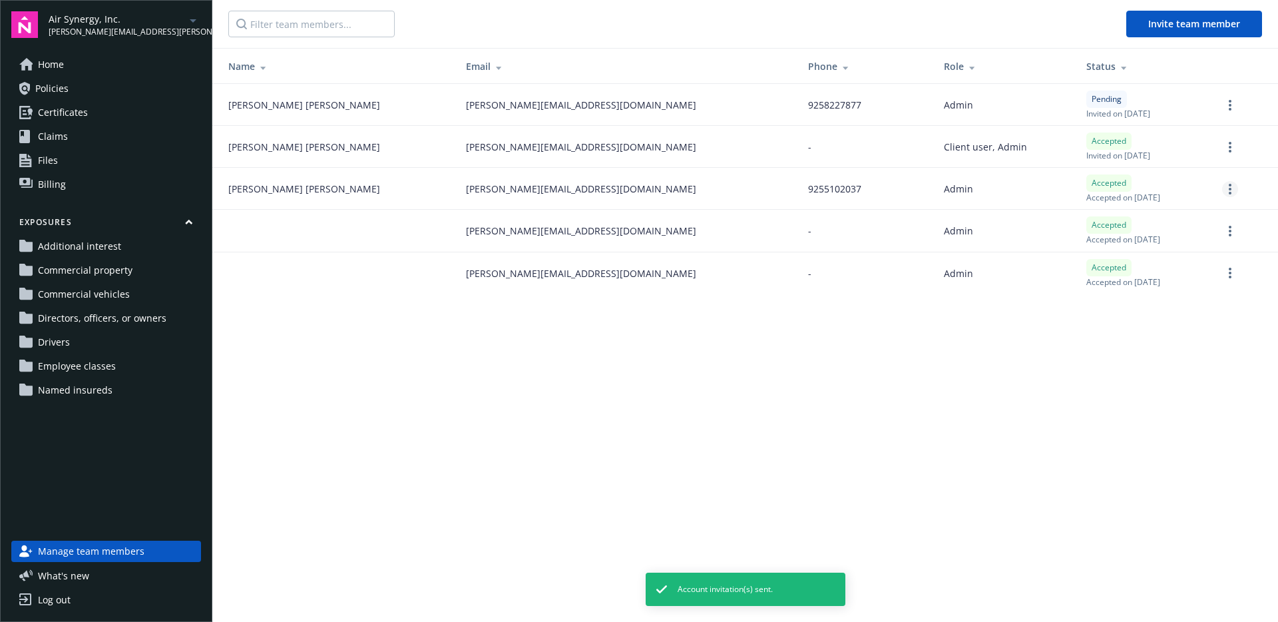
click at [1233, 190] on link "more" at bounding box center [1230, 189] width 16 height 16
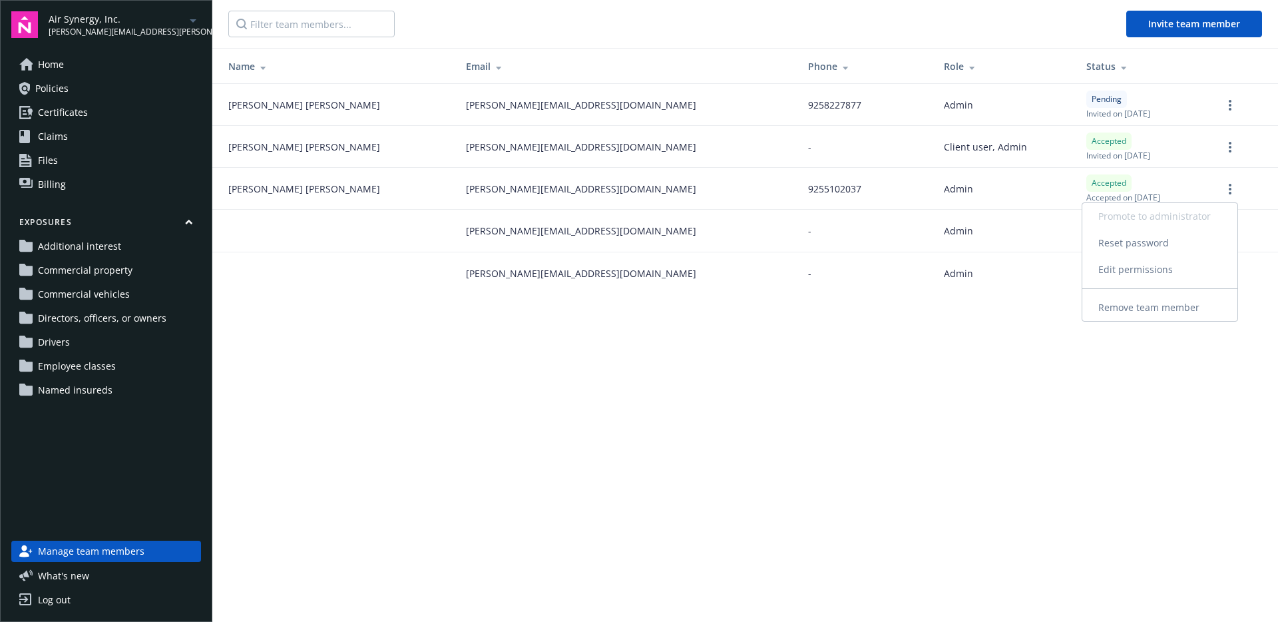
click at [1195, 268] on link "Edit permissions" at bounding box center [1159, 269] width 155 height 27
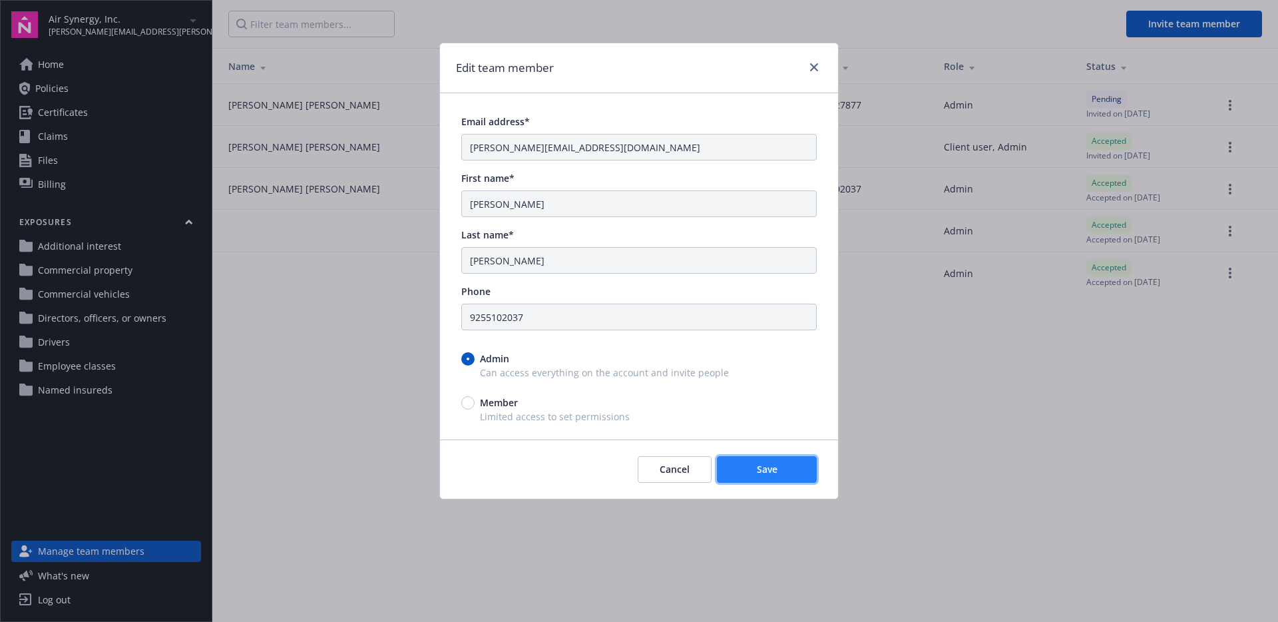
click at [764, 458] on button "Save" at bounding box center [767, 469] width 100 height 27
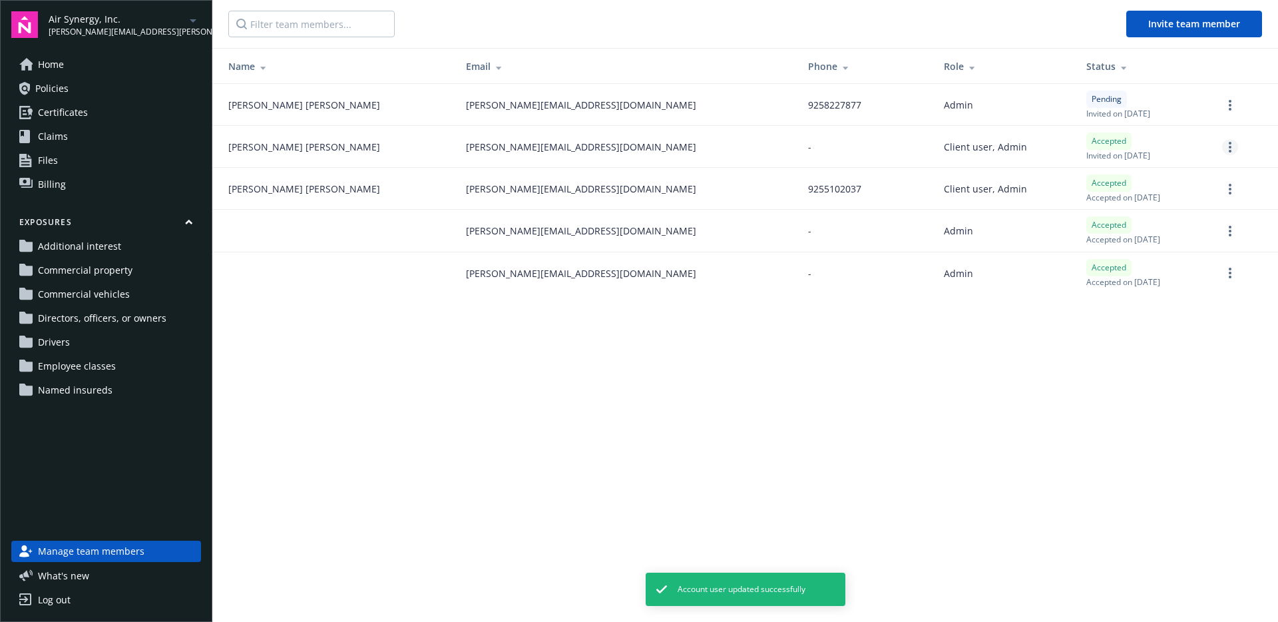
click at [1230, 149] on icon "more" at bounding box center [1230, 147] width 3 height 11
click at [1172, 259] on link "Remove team member" at bounding box center [1159, 265] width 155 height 27
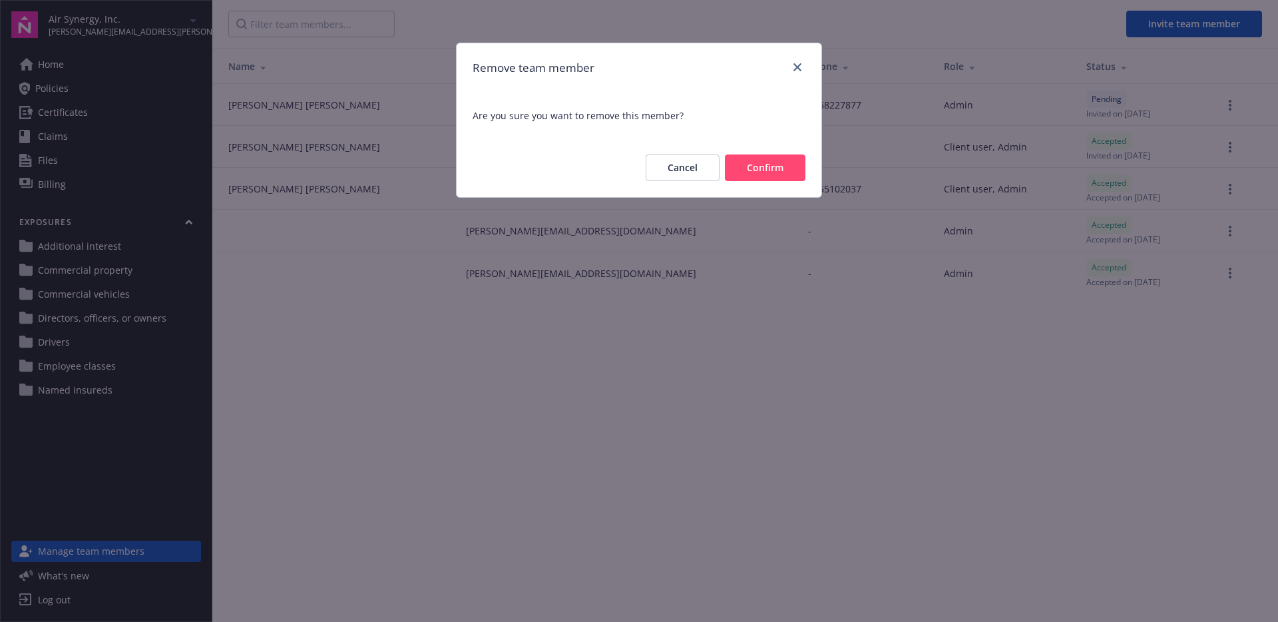
click at [693, 170] on button "Cancel" at bounding box center [683, 167] width 74 height 27
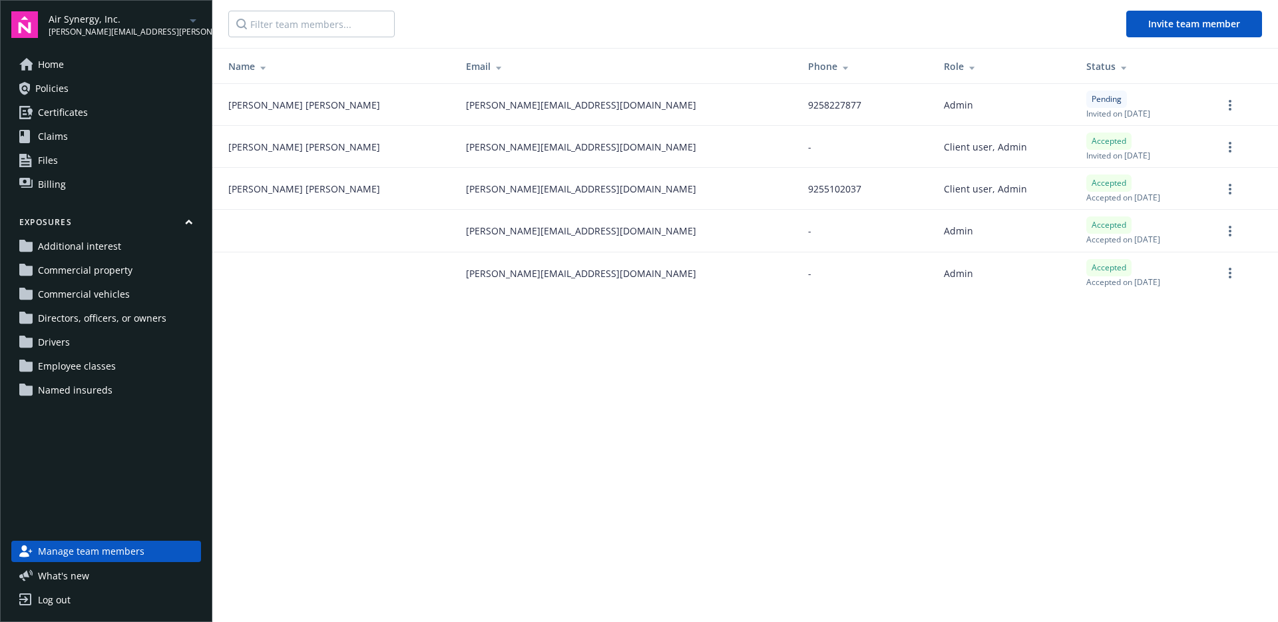
click at [112, 93] on link "Policies" at bounding box center [106, 88] width 190 height 21
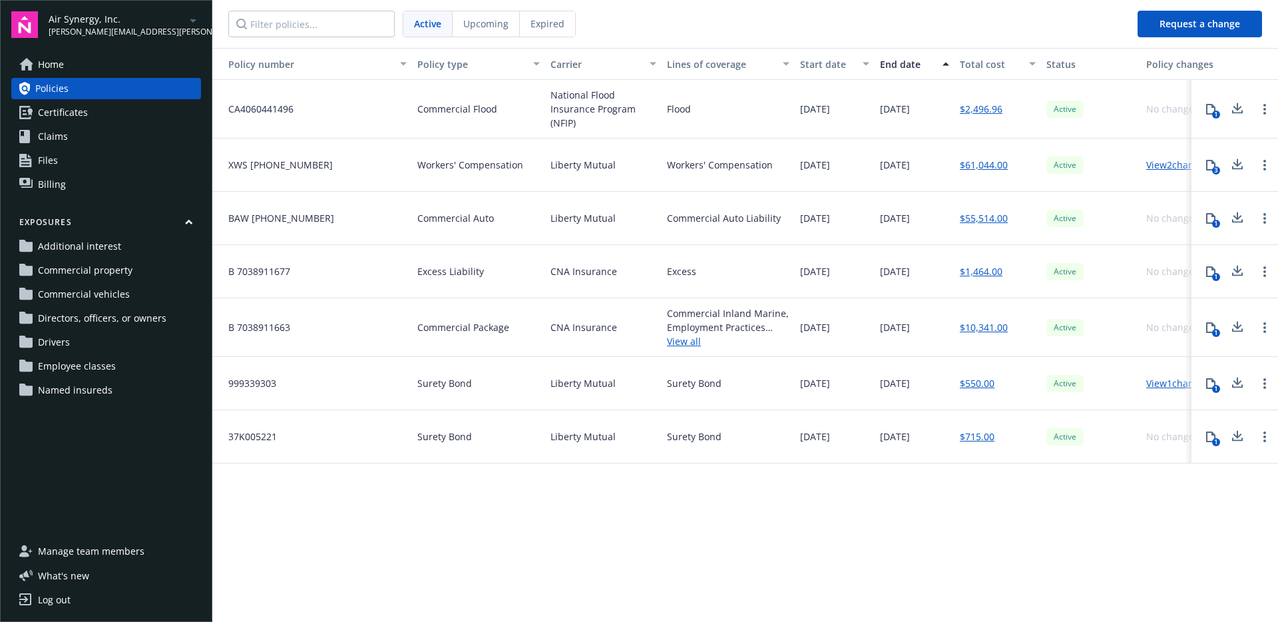
click at [106, 551] on span "Manage team members" at bounding box center [91, 550] width 106 height 21
